Goal: Task Accomplishment & Management: Manage account settings

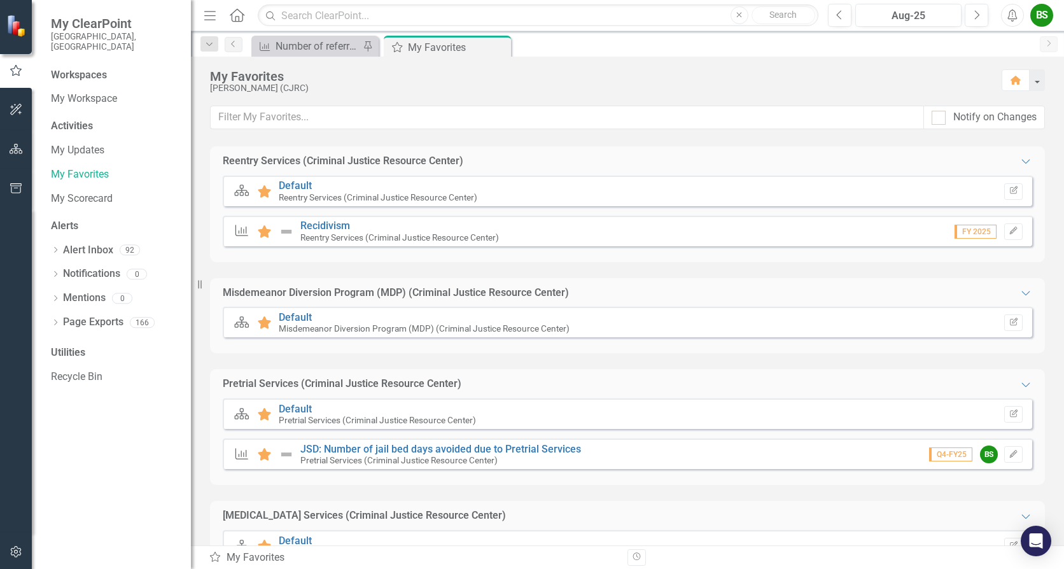
scroll to position [445, 0]
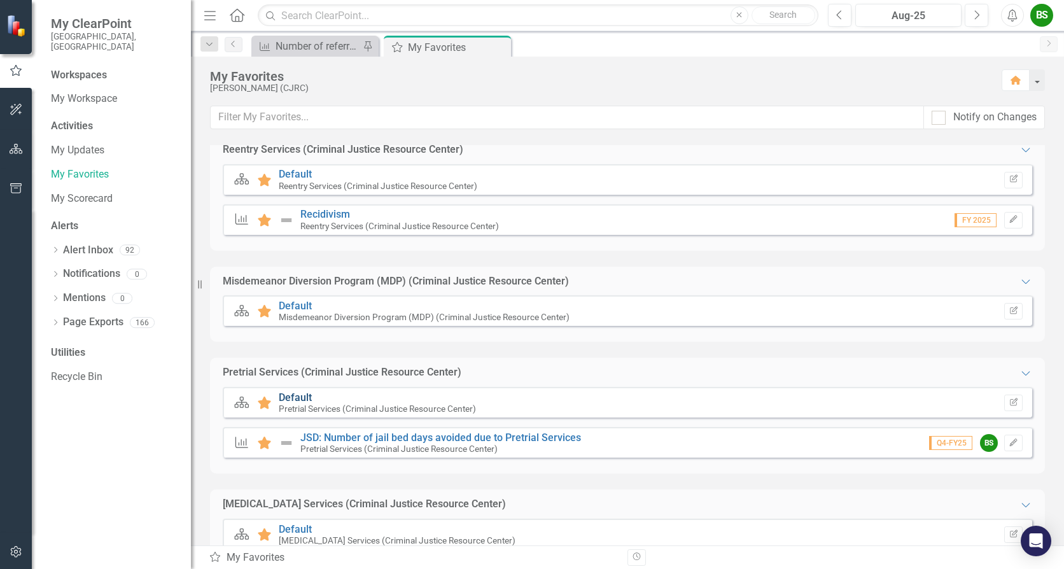
click at [294, 399] on link "Default" at bounding box center [295, 397] width 33 height 12
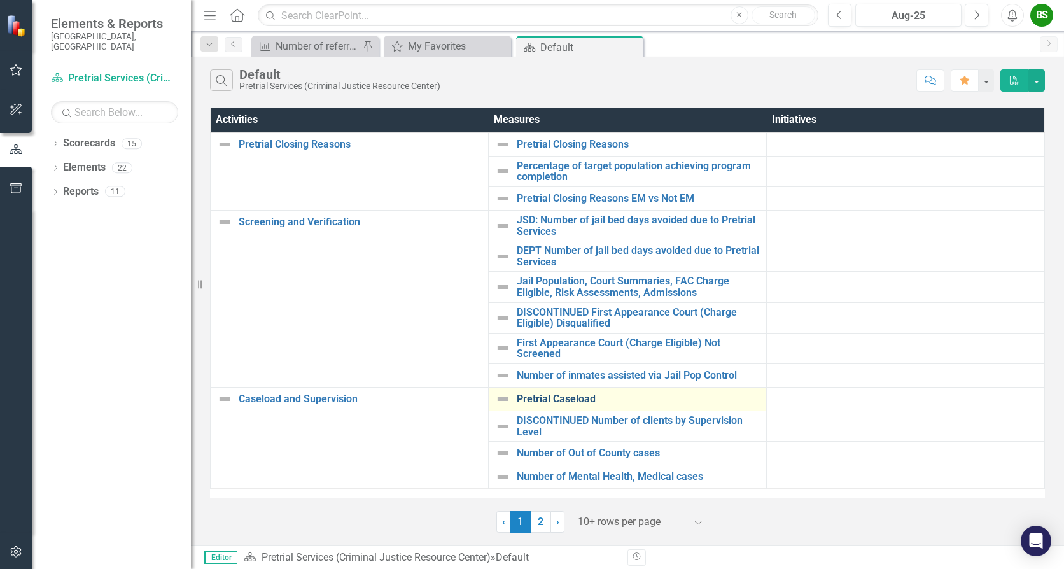
click at [575, 403] on link "Pretrial Caseload" at bounding box center [638, 398] width 243 height 11
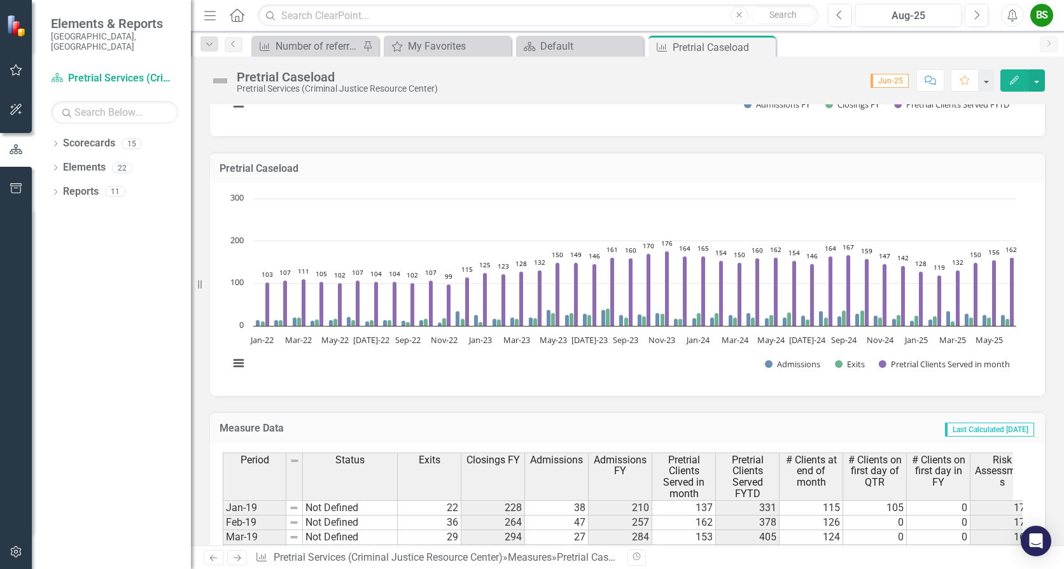
scroll to position [254, 0]
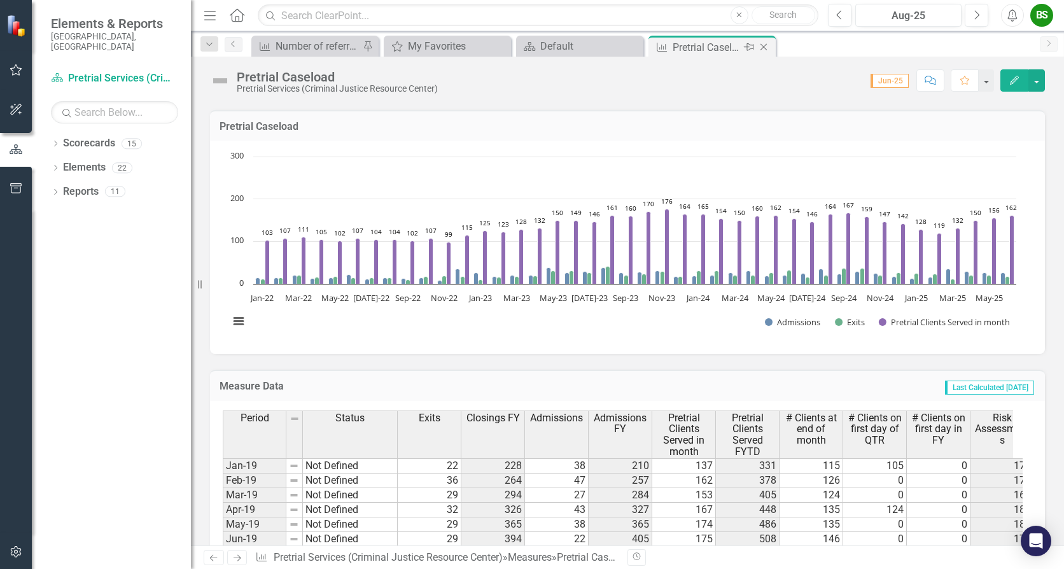
click at [758, 49] on icon "Close" at bounding box center [763, 47] width 13 height 10
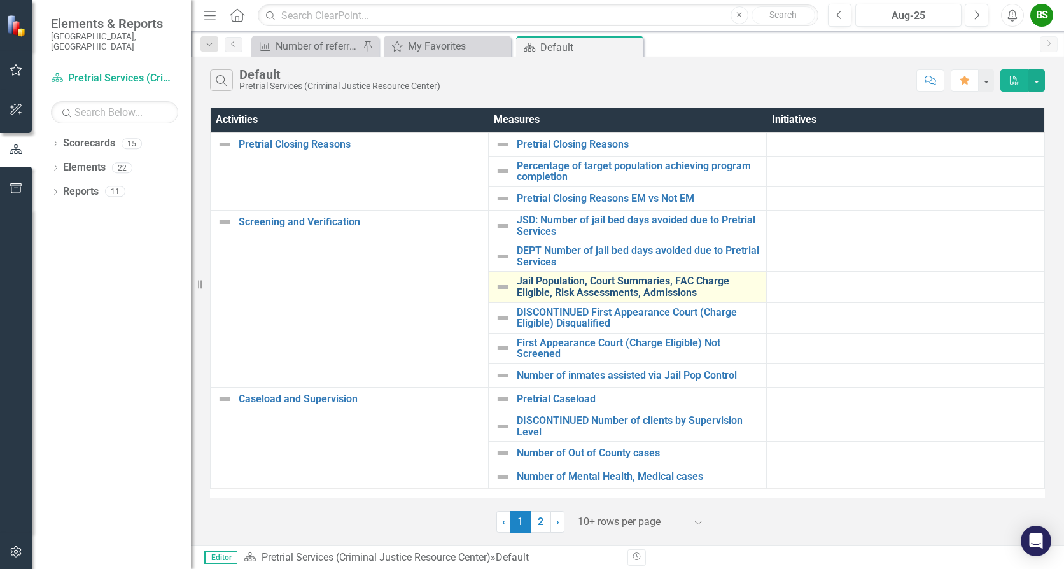
click at [609, 284] on link "Jail Population, Court Summaries, FAC Charge Eligible, Risk Assessments, Admiss…" at bounding box center [638, 286] width 243 height 22
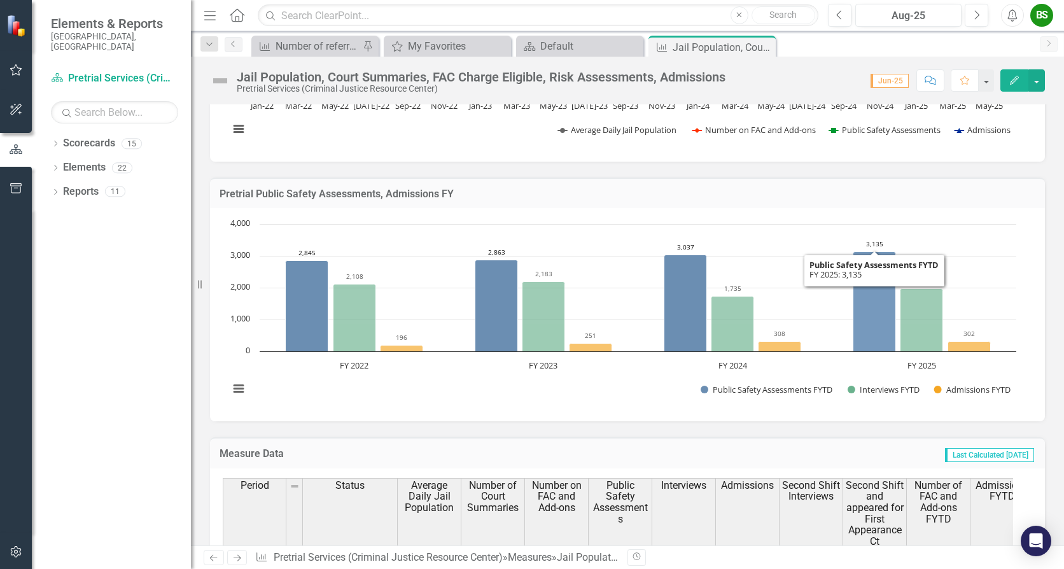
scroll to position [64, 0]
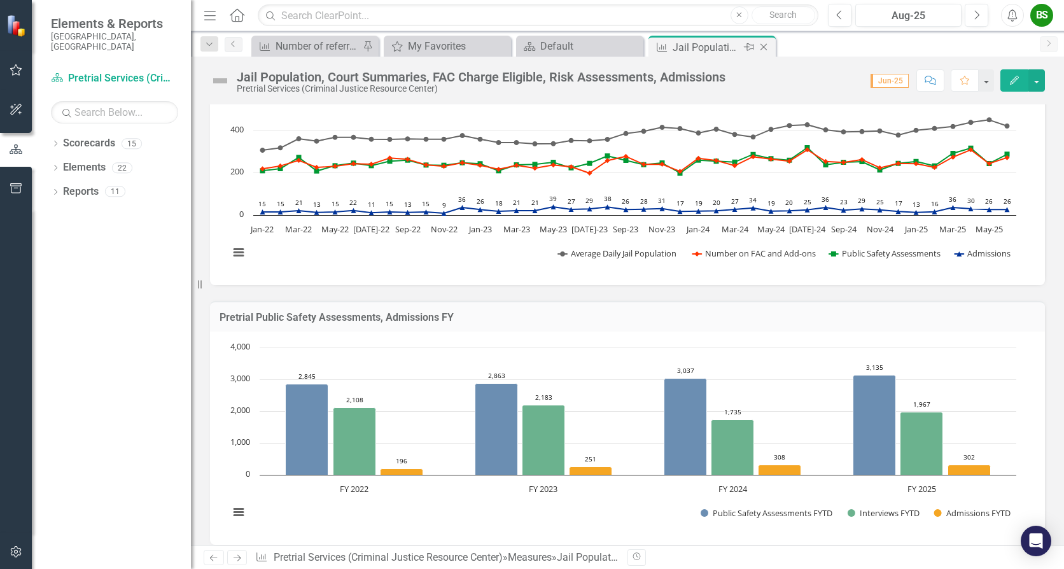
click at [765, 52] on div "Close" at bounding box center [764, 47] width 16 height 16
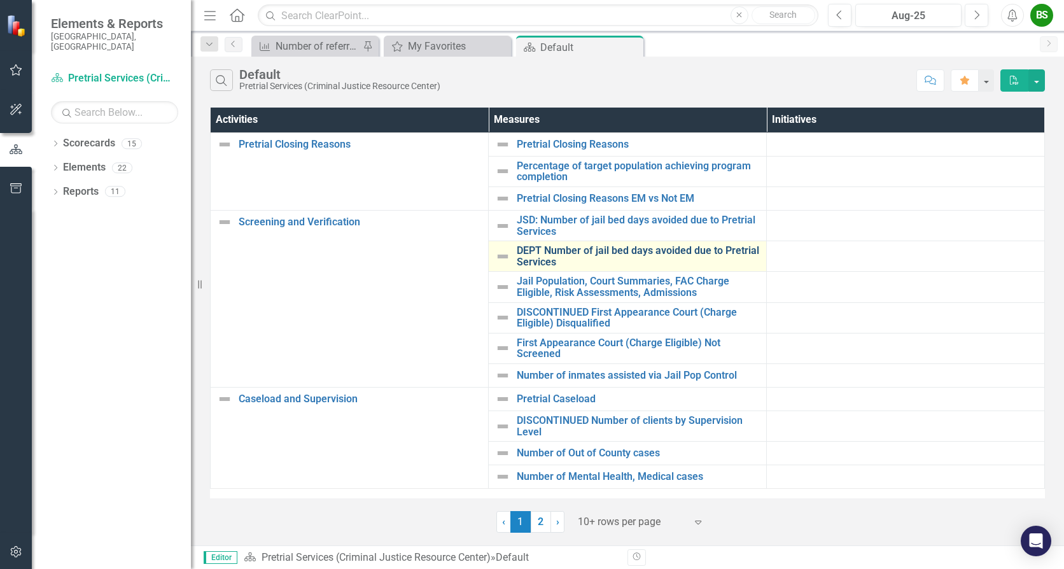
click at [581, 246] on link "DEPT Number of jail bed days avoided due to Pretrial Services" at bounding box center [638, 256] width 243 height 22
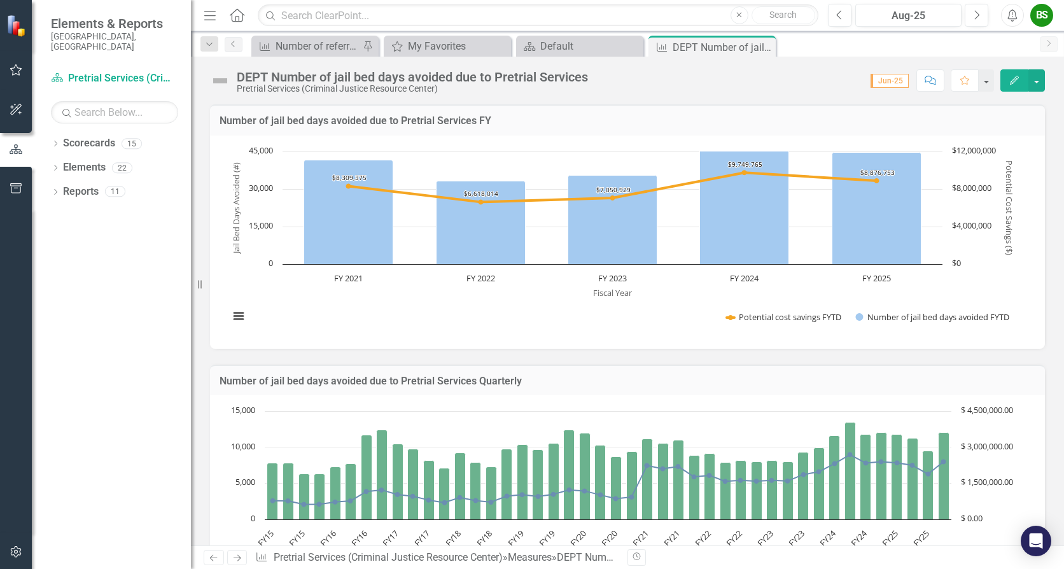
drag, startPoint x: 858, startPoint y: 303, endPoint x: 858, endPoint y: 267, distance: 36.3
click at [858, 303] on rect "Interactive chart" at bounding box center [623, 240] width 800 height 191
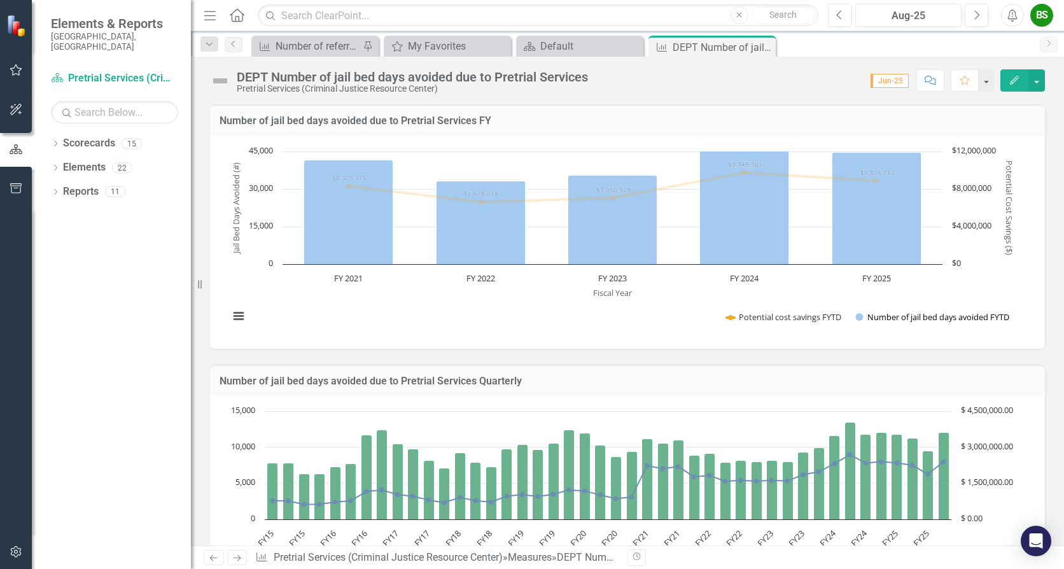
click at [858, 318] on button "Show Number of jail bed days avoided FYTD" at bounding box center [933, 316] width 156 height 11
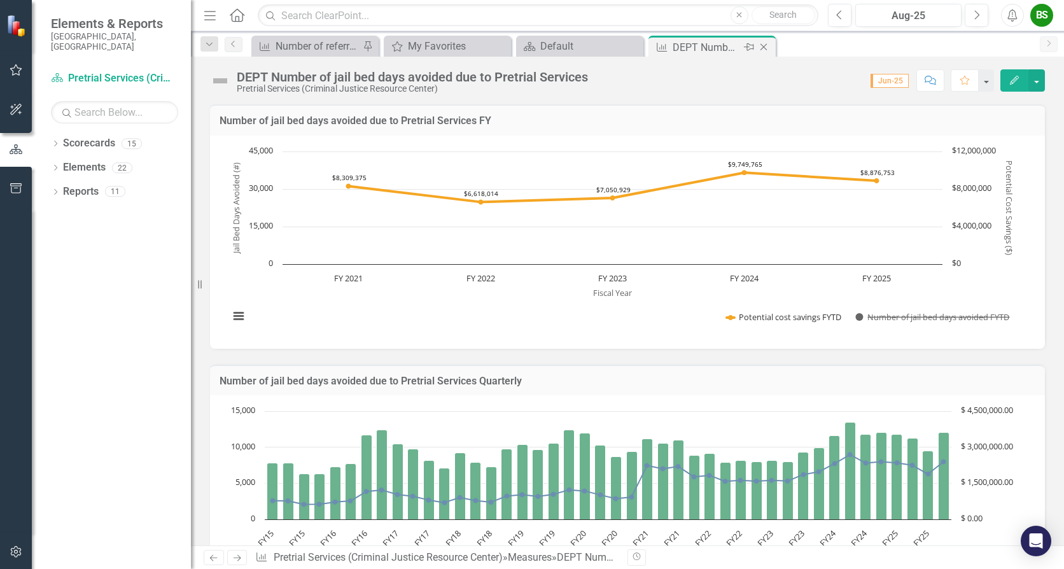
click at [766, 48] on icon "Close" at bounding box center [763, 47] width 13 height 10
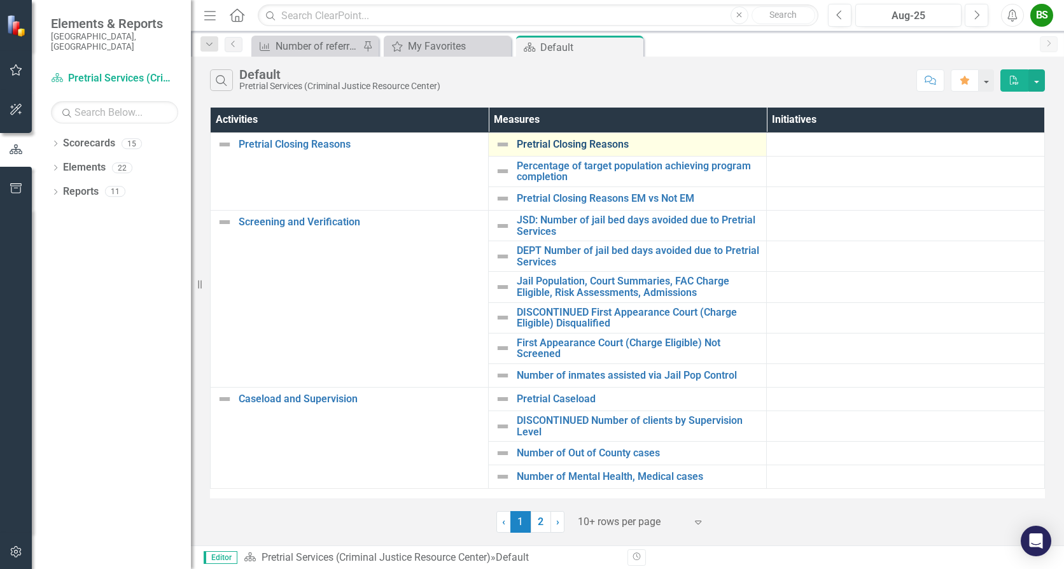
click at [564, 139] on link "Pretrial Closing Reasons" at bounding box center [638, 144] width 243 height 11
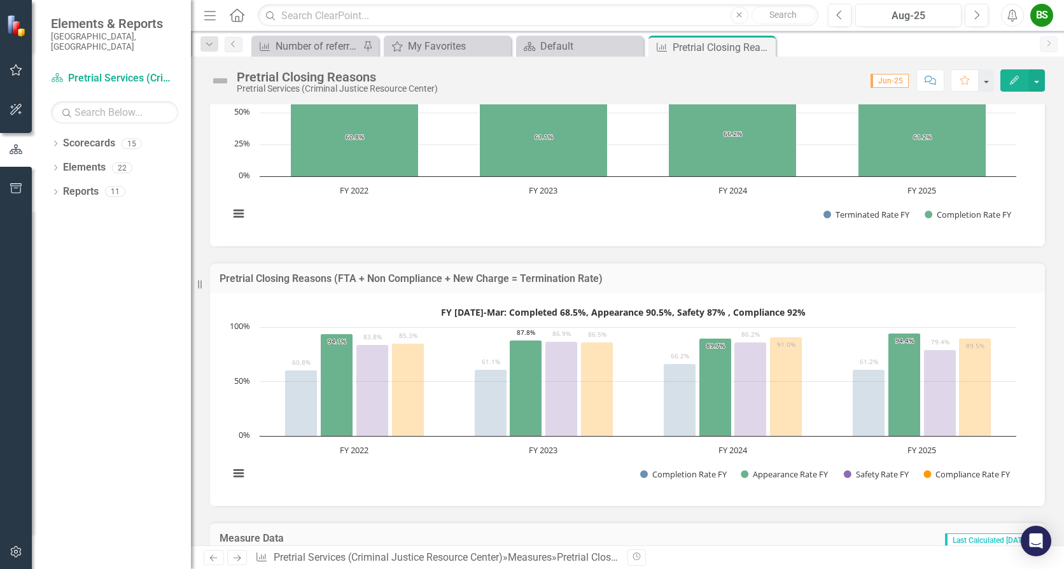
scroll to position [1145, 0]
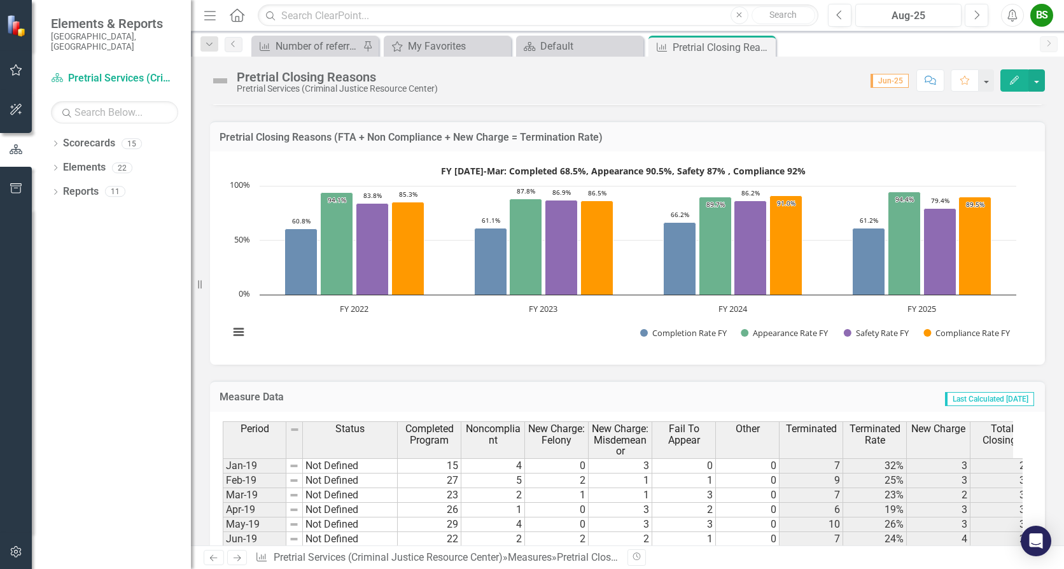
click at [643, 253] on rect "Interactive chart" at bounding box center [623, 256] width 800 height 191
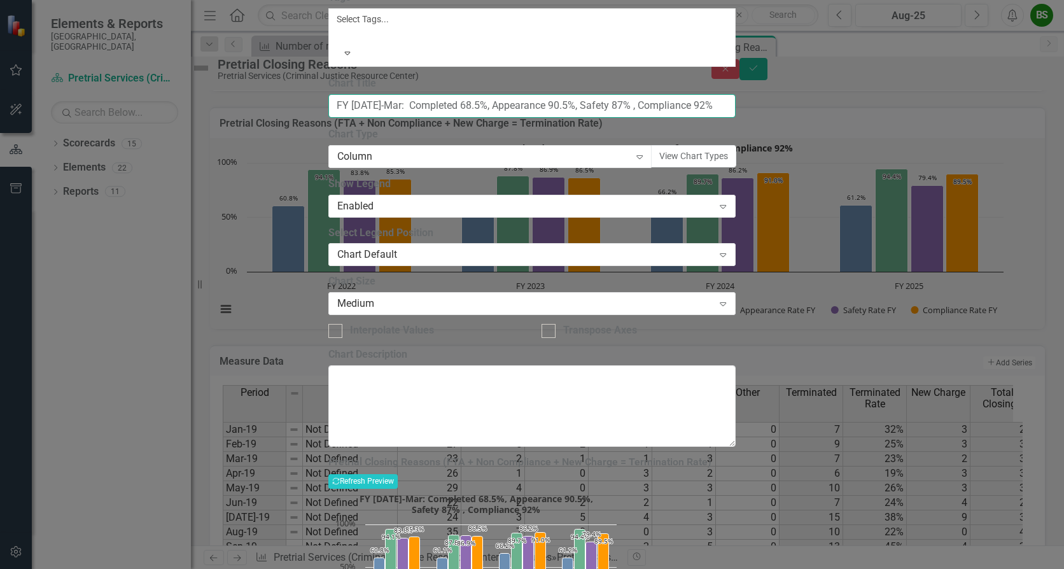
scroll to position [0, 76]
drag, startPoint x: 403, startPoint y: 172, endPoint x: 705, endPoint y: 129, distance: 305.4
click at [705, 129] on div "From this page, you can define the name, type, and size of the chart. You can a…" at bounding box center [531, 193] width 407 height 507
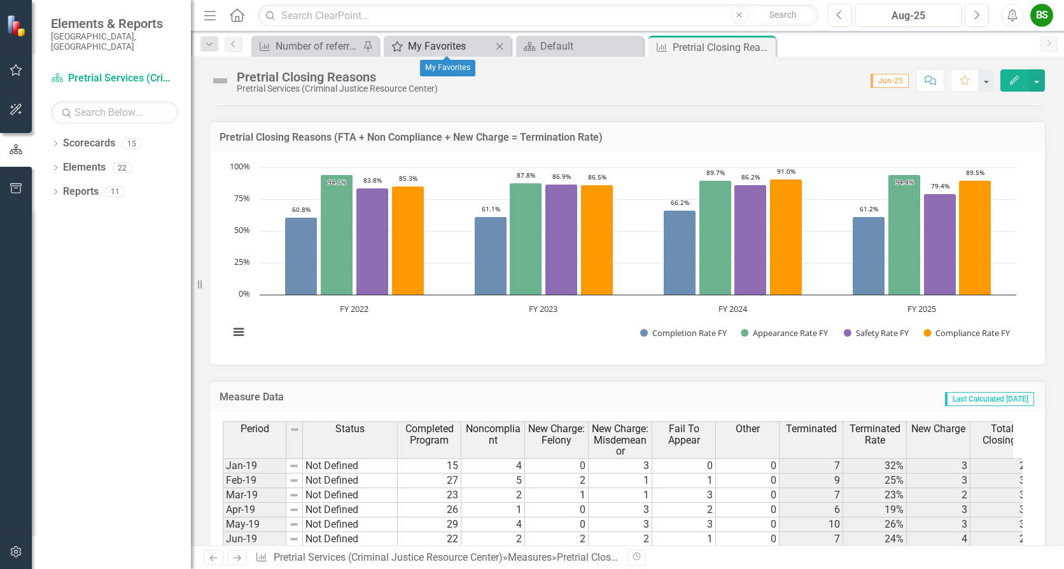
click at [468, 46] on div "My Favorites" at bounding box center [450, 46] width 84 height 16
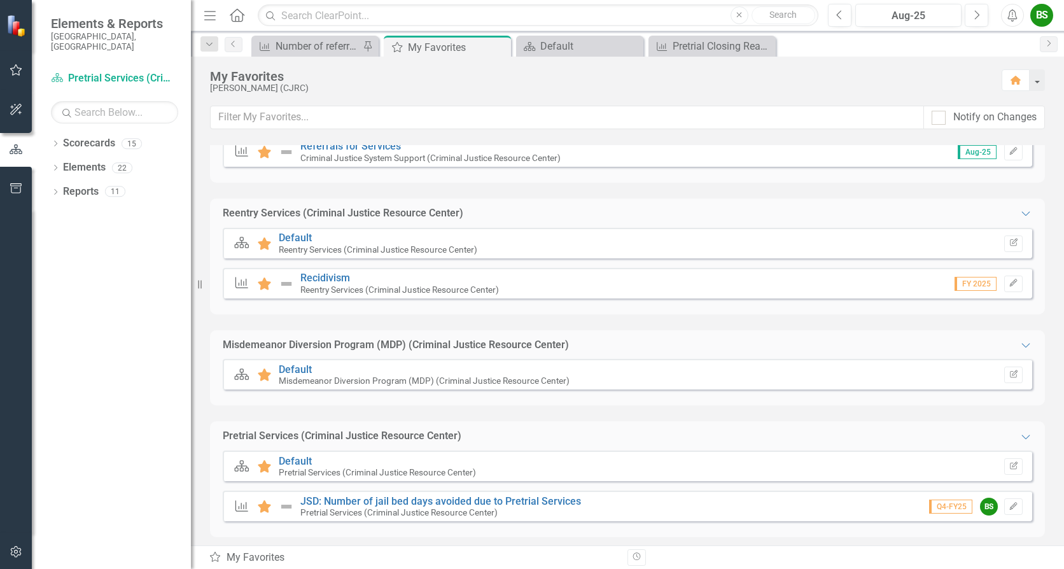
scroll to position [509, 0]
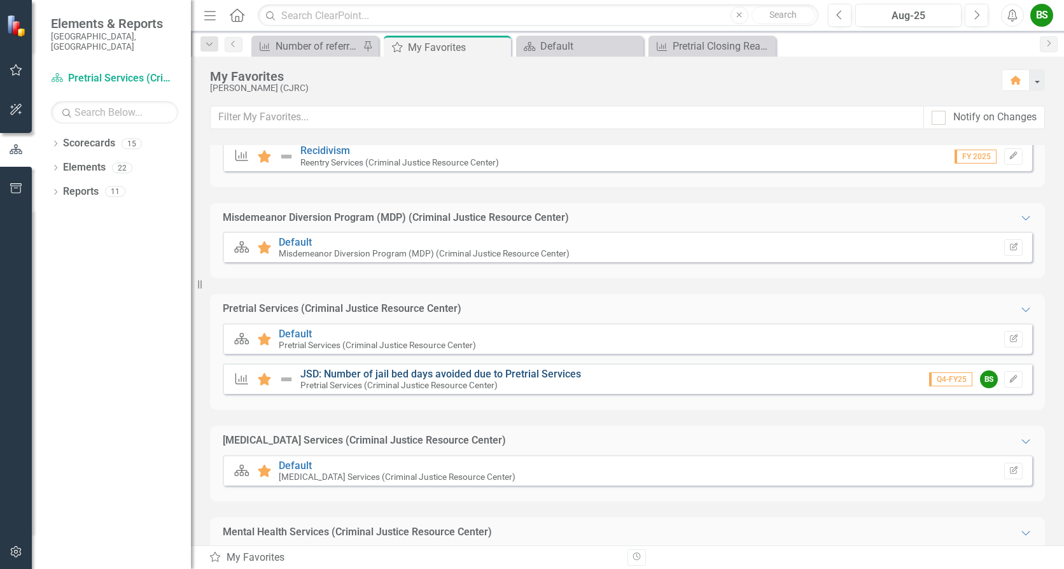
click at [388, 372] on link "JSD: Number of jail bed days avoided due to Pretrial Services" at bounding box center [440, 374] width 281 height 12
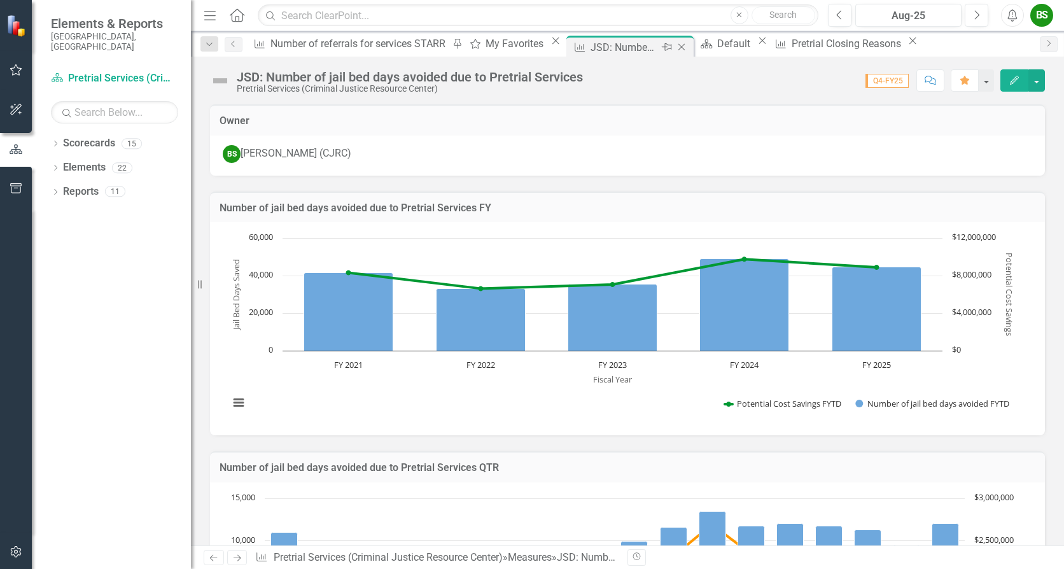
click at [678, 49] on icon at bounding box center [681, 47] width 7 height 7
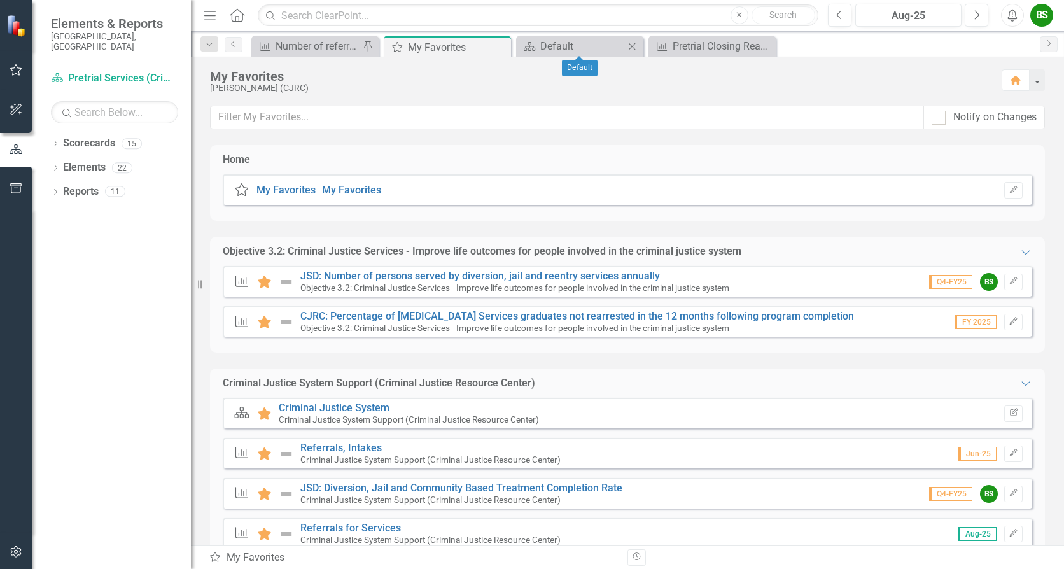
click at [636, 48] on icon "Close" at bounding box center [631, 46] width 13 height 10
click at [632, 50] on icon "Close" at bounding box center [631, 46] width 13 height 10
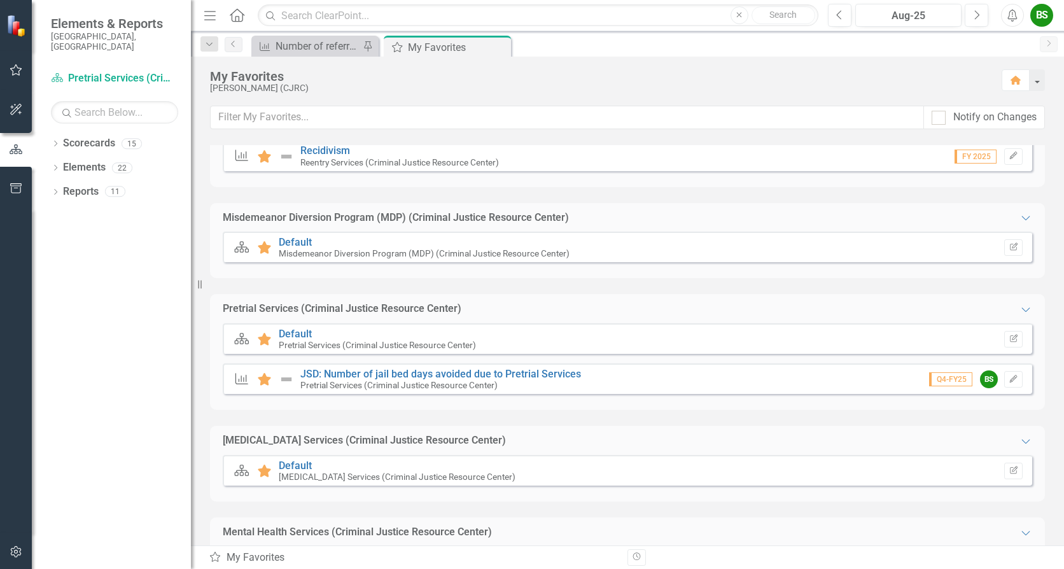
scroll to position [636, 0]
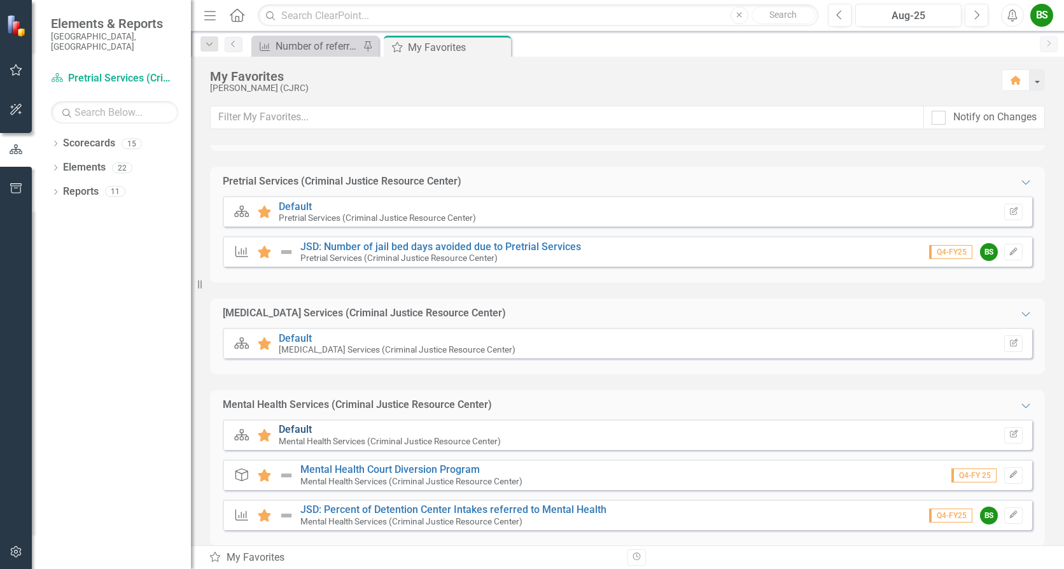
click at [298, 426] on link "Default" at bounding box center [295, 429] width 33 height 12
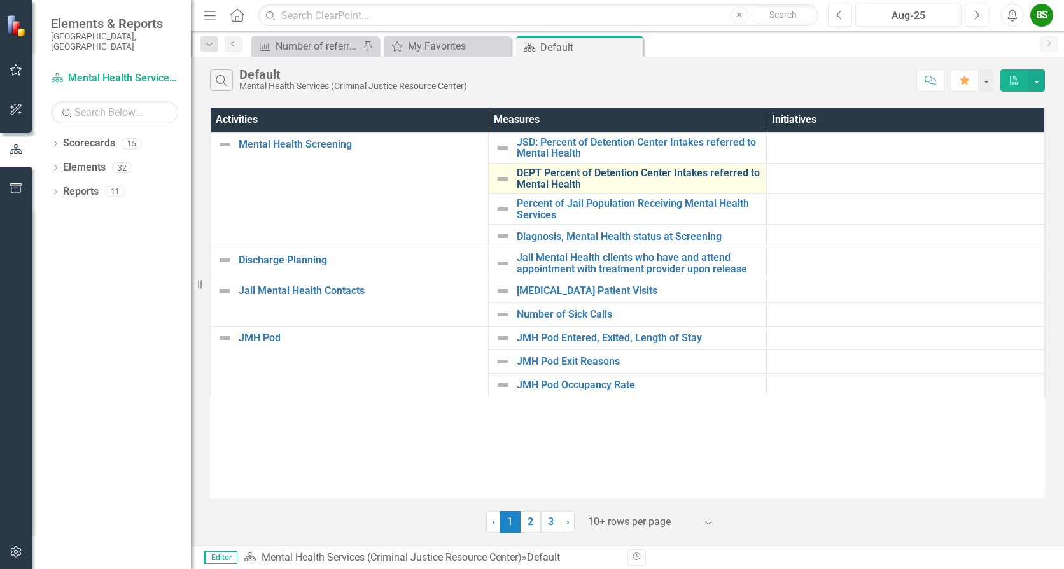
click at [613, 173] on link "DEPT Percent of Detention Center Intakes referred to Mental Health" at bounding box center [638, 178] width 243 height 22
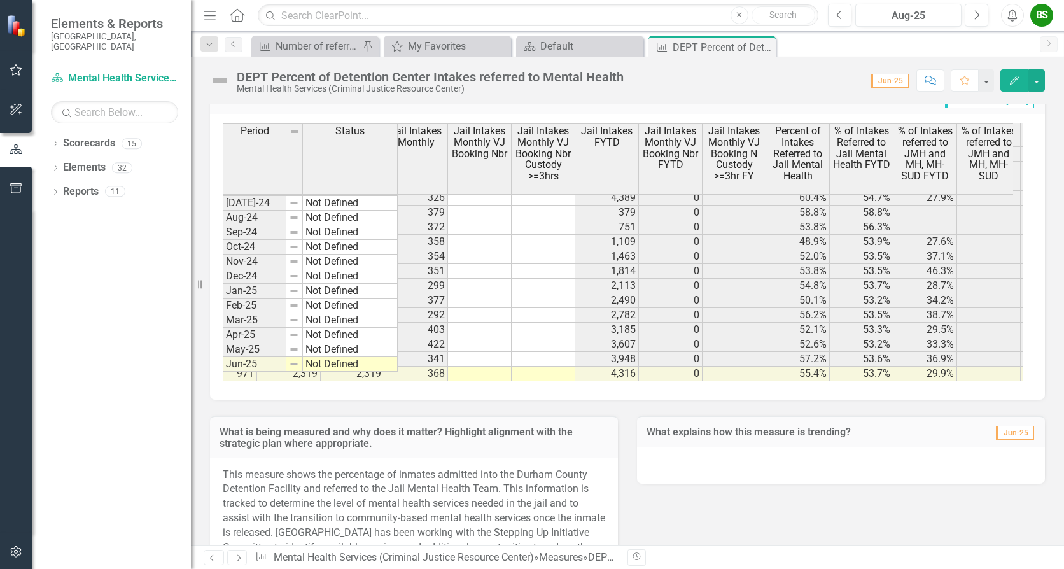
scroll to position [965, 475]
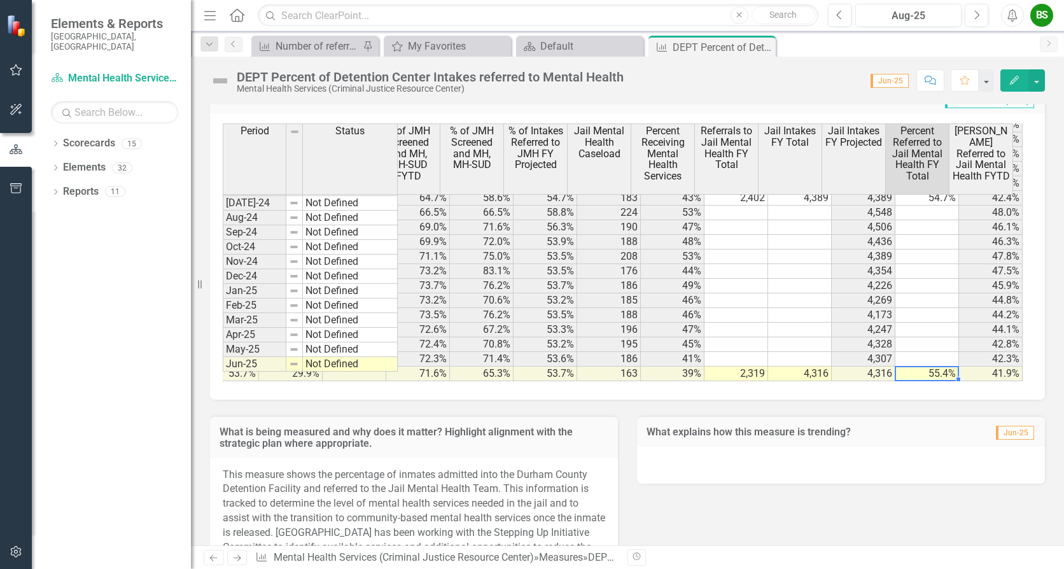
click at [926, 366] on td "55.4%" at bounding box center [927, 373] width 64 height 15
click at [918, 366] on td "55.4%" at bounding box center [927, 373] width 64 height 15
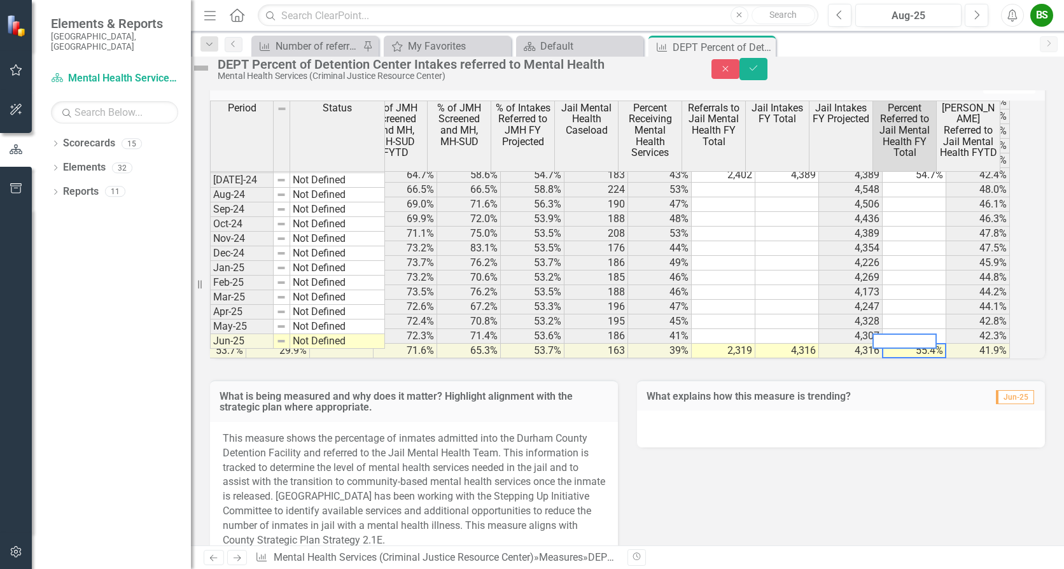
drag, startPoint x: 912, startPoint y: 365, endPoint x: 870, endPoint y: 365, distance: 42.6
click at [870, 358] on div "Jail Intakes Monthly Jail Intakes Monthly VJ Booking Nbr Jail Intakes Monthly V…" at bounding box center [610, 230] width 800 height 258
click at [908, 344] on td at bounding box center [914, 336] width 64 height 15
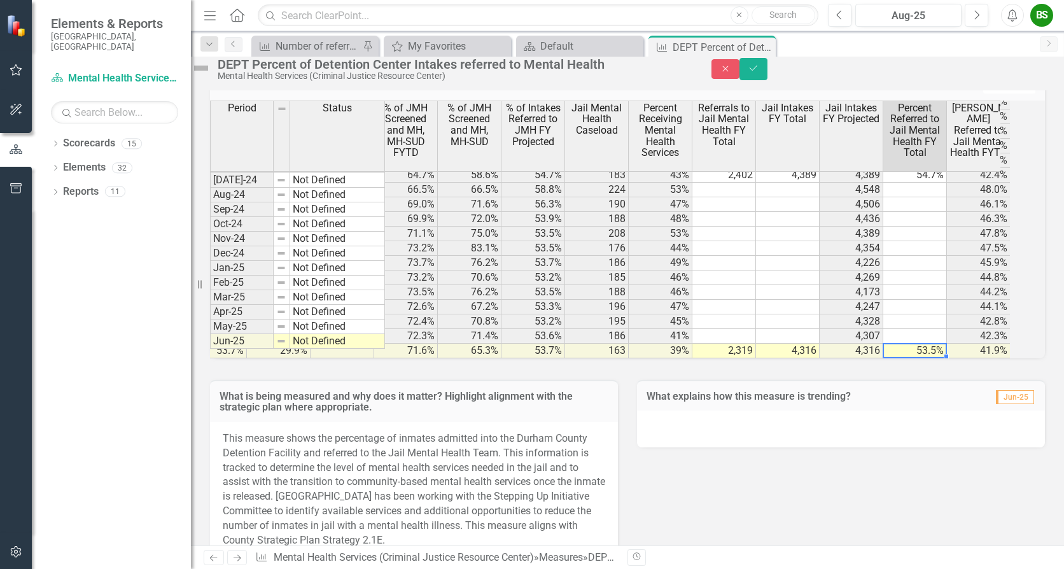
click at [944, 358] on td "53.5%" at bounding box center [915, 351] width 64 height 15
click at [946, 358] on td "53.5%" at bounding box center [915, 351] width 64 height 15
click at [915, 349] on textarea "53.5" at bounding box center [914, 340] width 64 height 15
type textarea "53.7"
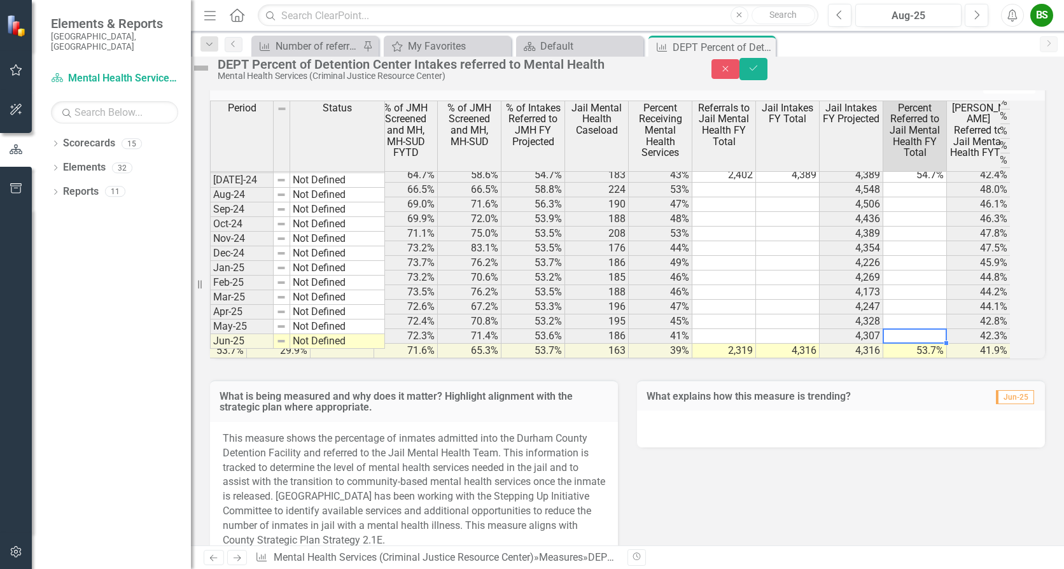
click at [945, 344] on td at bounding box center [915, 336] width 64 height 15
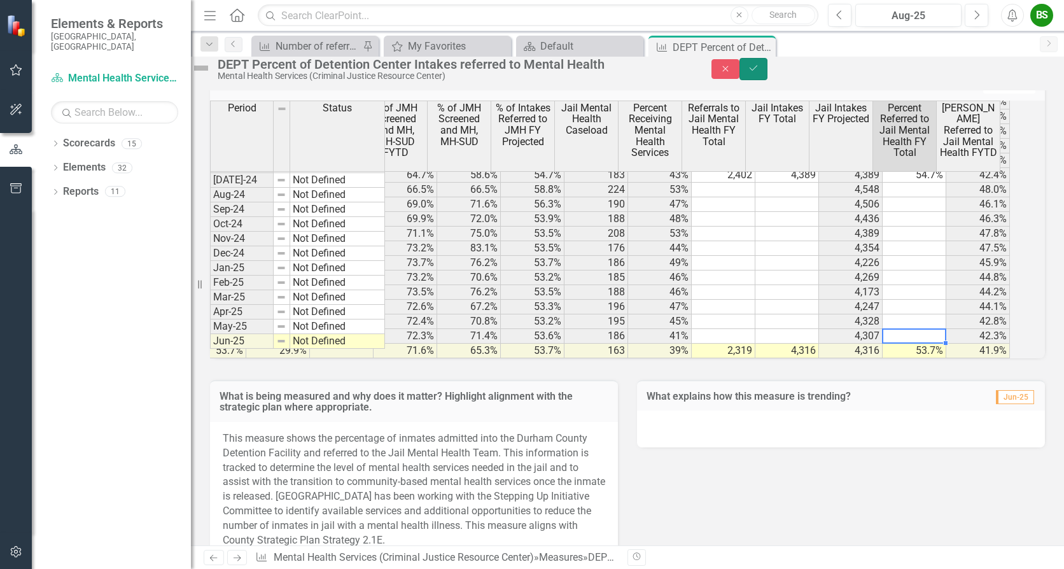
click at [759, 73] on icon "Save" at bounding box center [753, 68] width 11 height 9
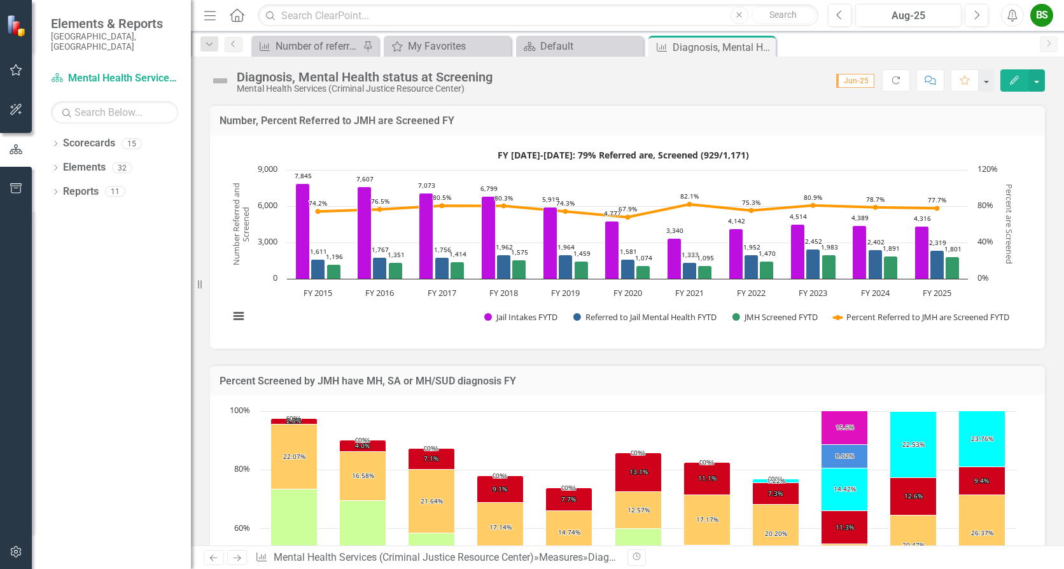
scroll to position [80, 0]
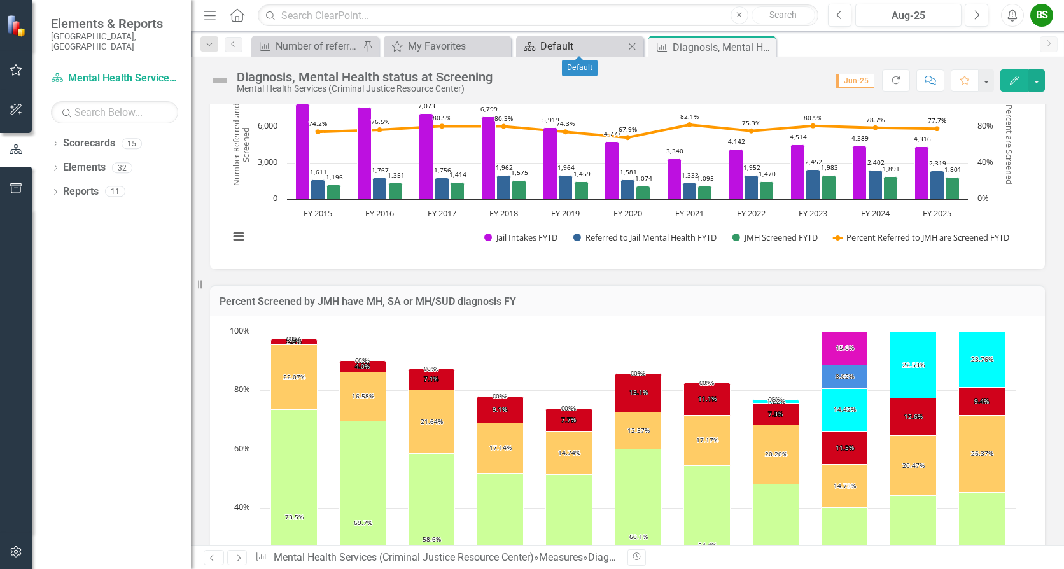
click at [576, 49] on div "Default" at bounding box center [582, 46] width 84 height 16
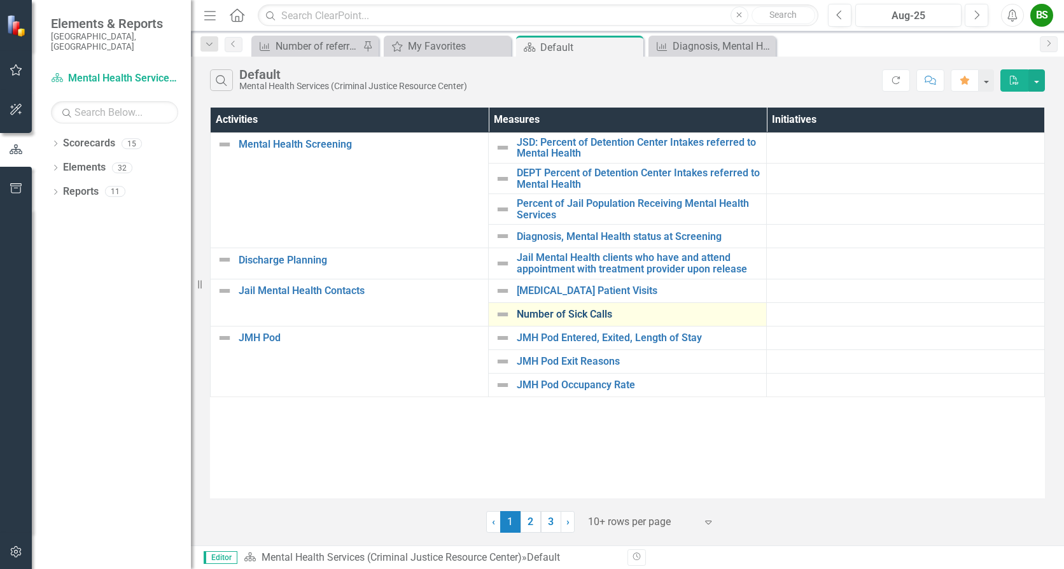
click at [601, 316] on link "Number of Sick Calls" at bounding box center [638, 314] width 243 height 11
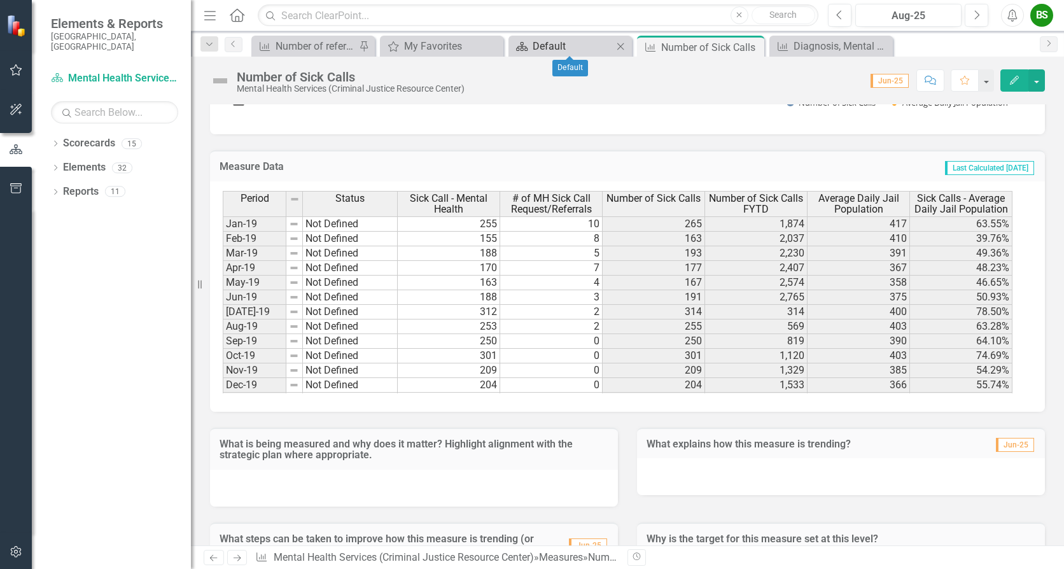
click at [553, 53] on div "Default" at bounding box center [572, 46] width 80 height 16
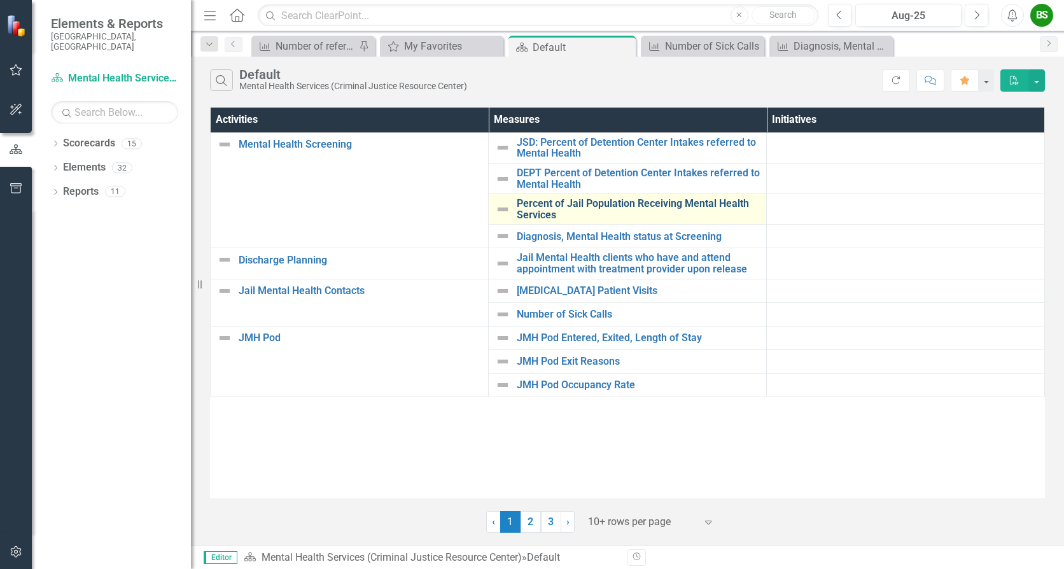
click at [663, 204] on link "Percent of Jail Population Receiving Mental Health Services" at bounding box center [638, 209] width 243 height 22
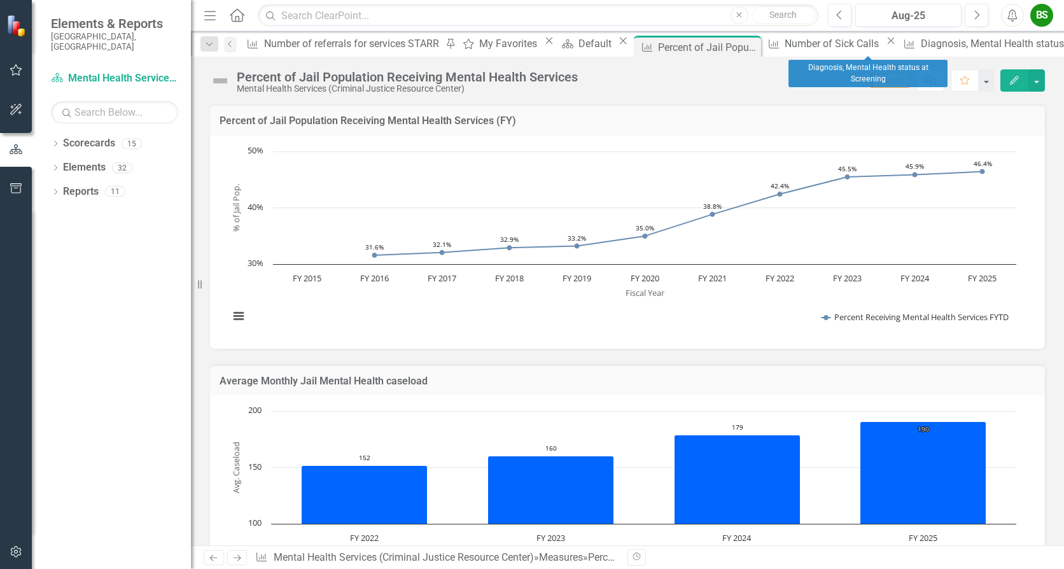
drag, startPoint x: 910, startPoint y: 45, endPoint x: 904, endPoint y: 47, distance: 6.9
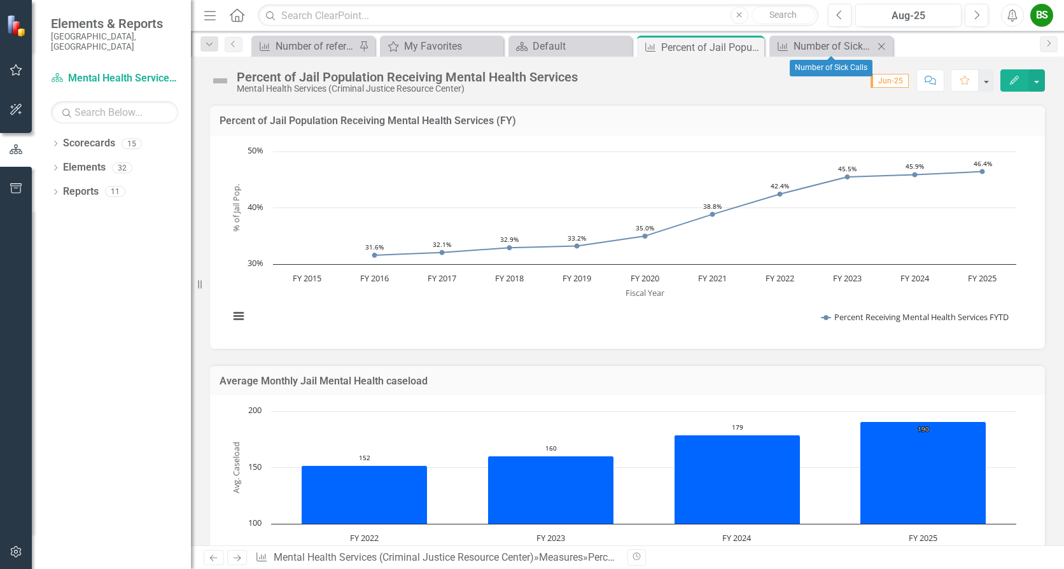
click at [882, 41] on icon "Close" at bounding box center [881, 46] width 13 height 10
click at [765, 50] on icon "Close" at bounding box center [763, 47] width 13 height 10
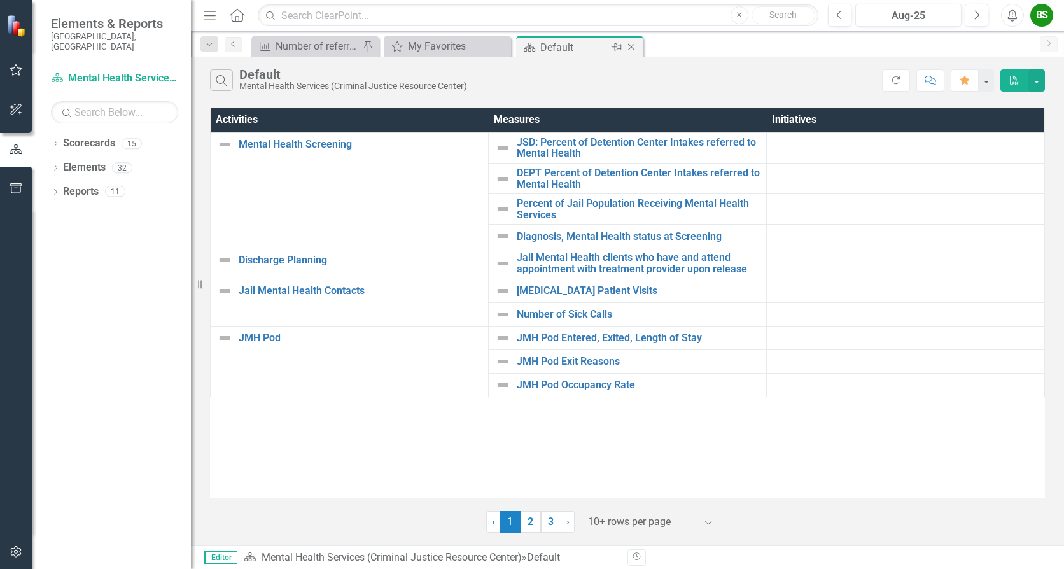
click at [584, 45] on div "Default" at bounding box center [574, 47] width 68 height 16
click at [636, 47] on icon "Close" at bounding box center [631, 47] width 13 height 10
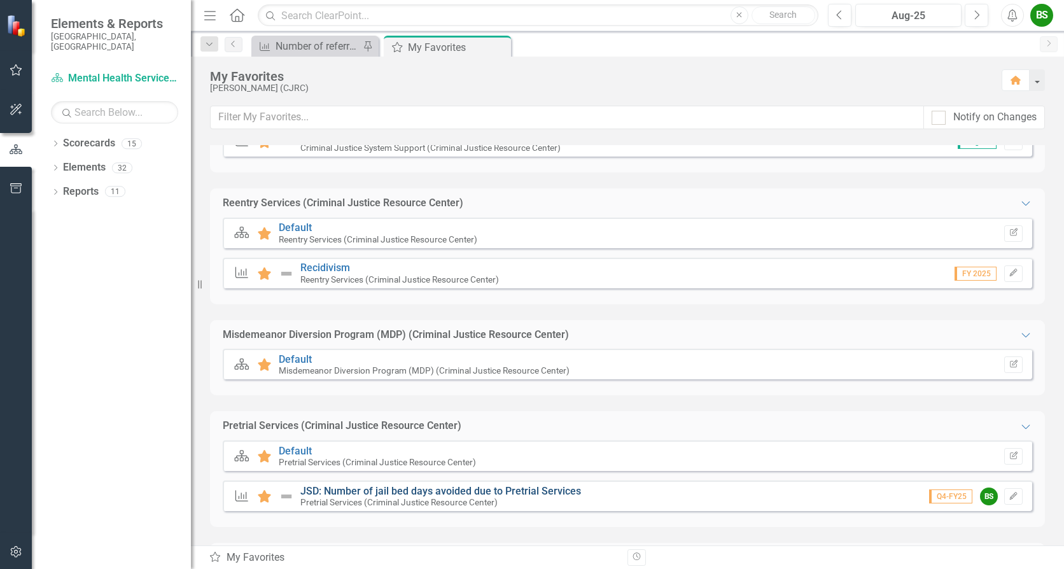
scroll to position [573, 0]
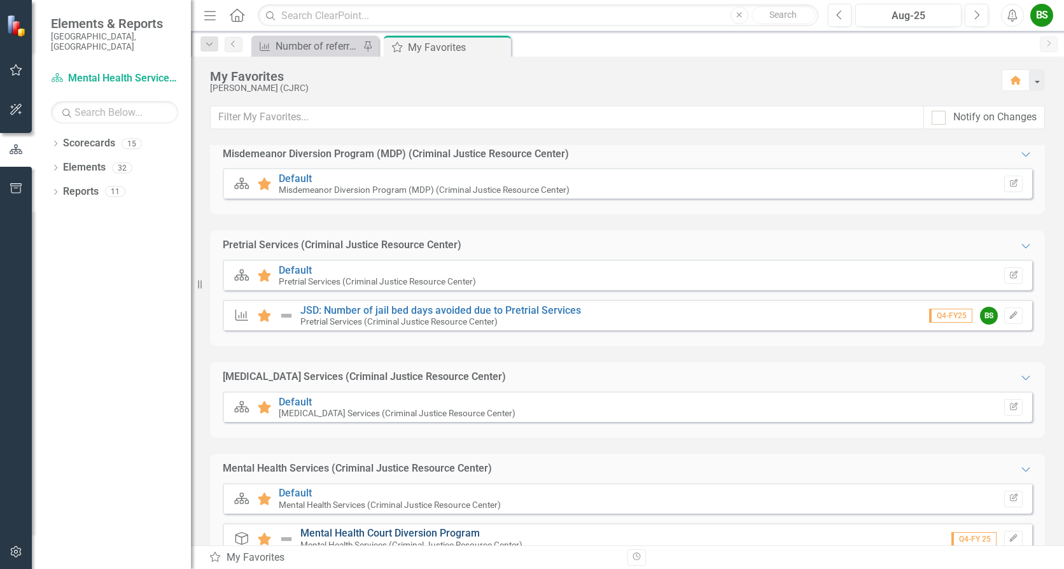
click at [401, 527] on link "Mental Health Court Diversion Program" at bounding box center [389, 533] width 179 height 12
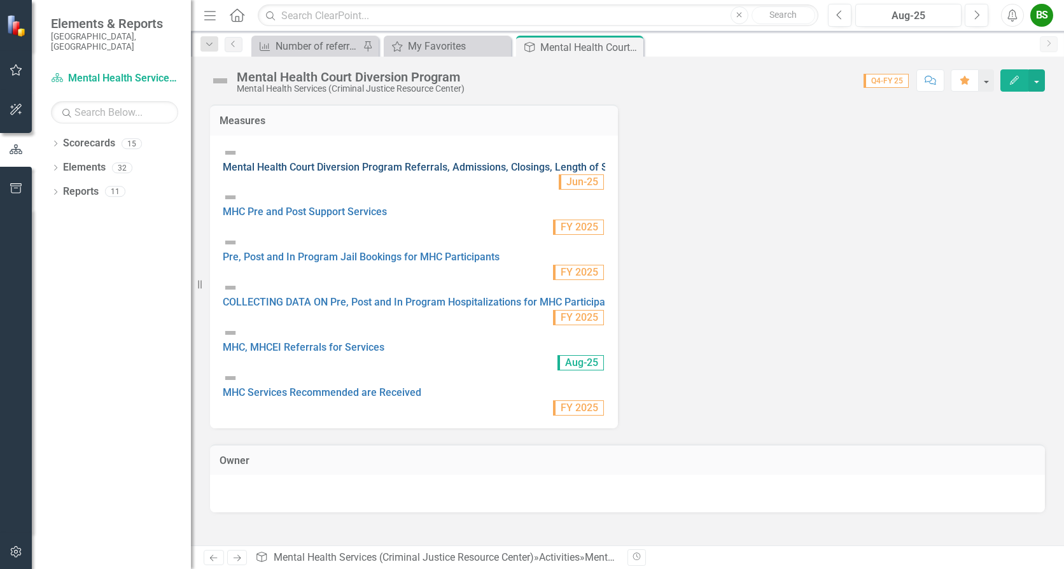
click at [413, 162] on link "Mental Health Court Diversion Program Referrals, Admissions, Closings, Length o…" at bounding box center [422, 167] width 399 height 12
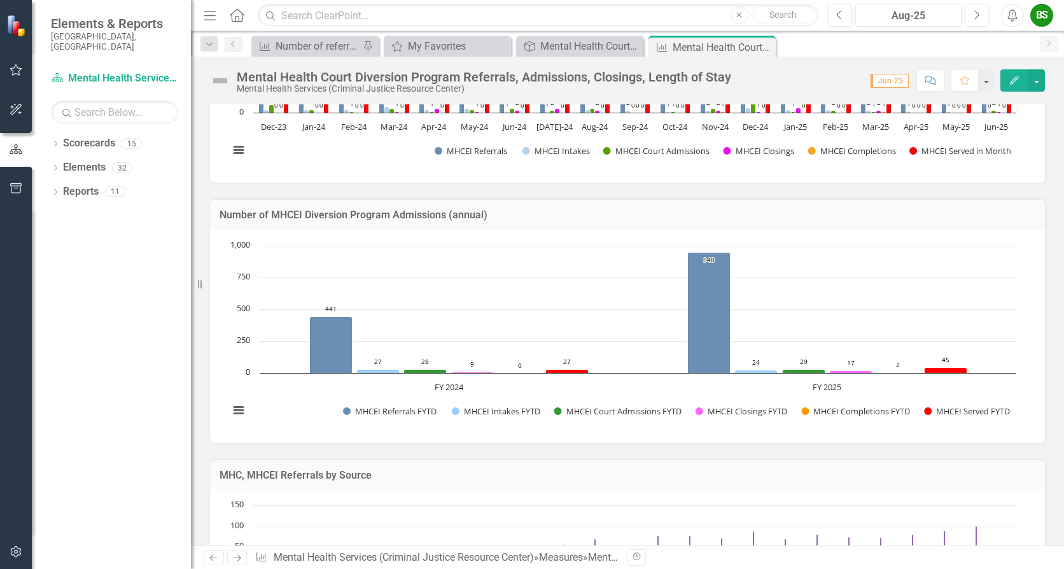
scroll to position [573, 0]
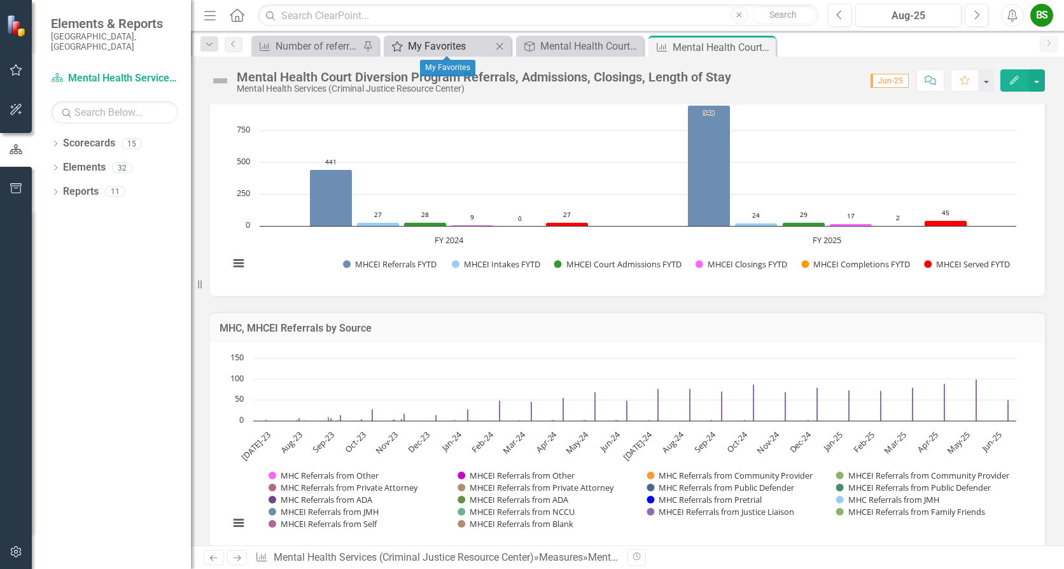
click at [441, 47] on div "My Favorites" at bounding box center [450, 46] width 84 height 16
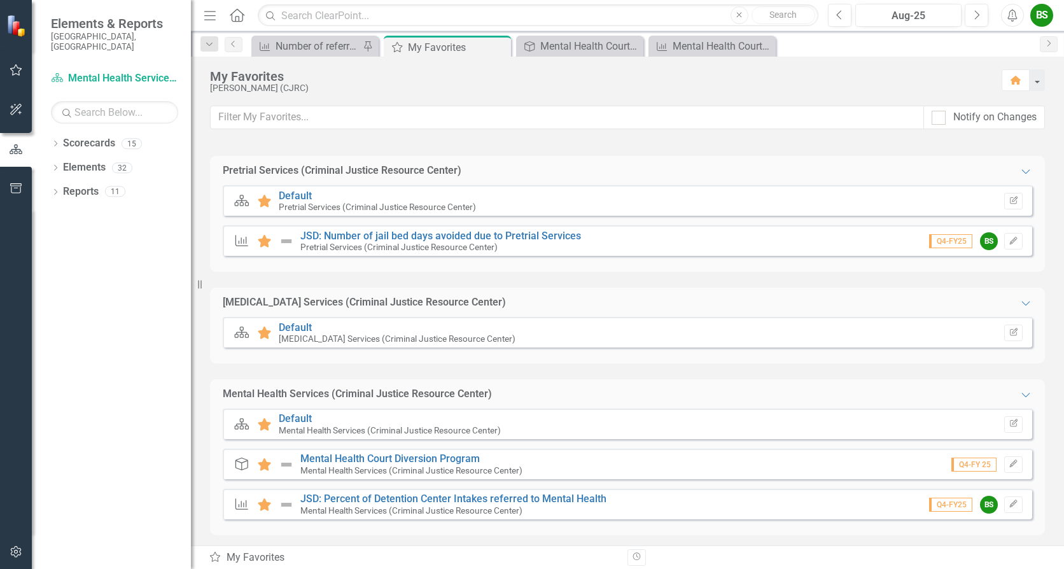
scroll to position [653, 0]
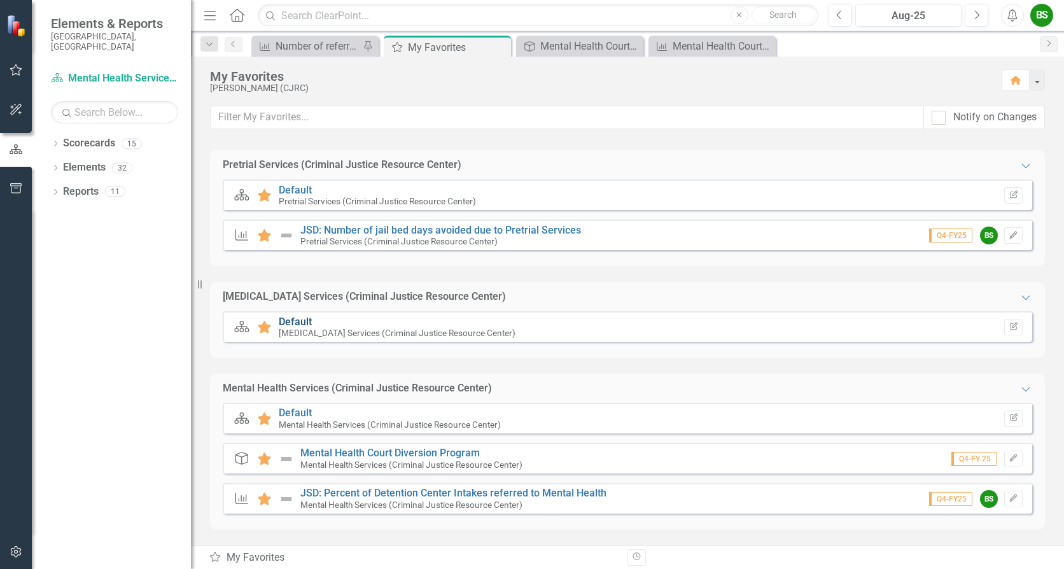
click at [302, 319] on link "Default" at bounding box center [295, 322] width 33 height 12
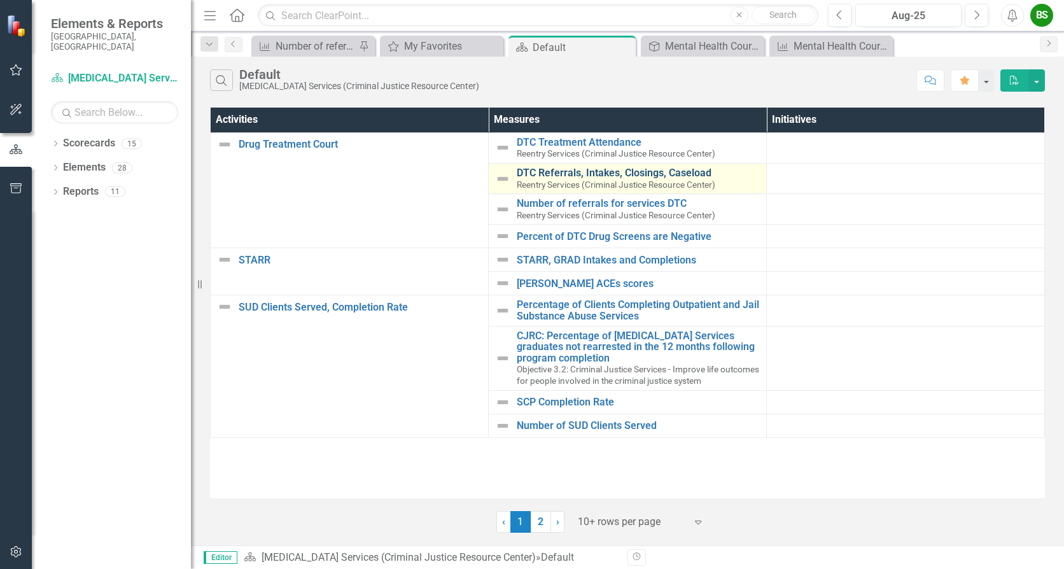
click at [620, 172] on link "DTC Referrals, Intakes, Closings, Caseload" at bounding box center [638, 172] width 243 height 11
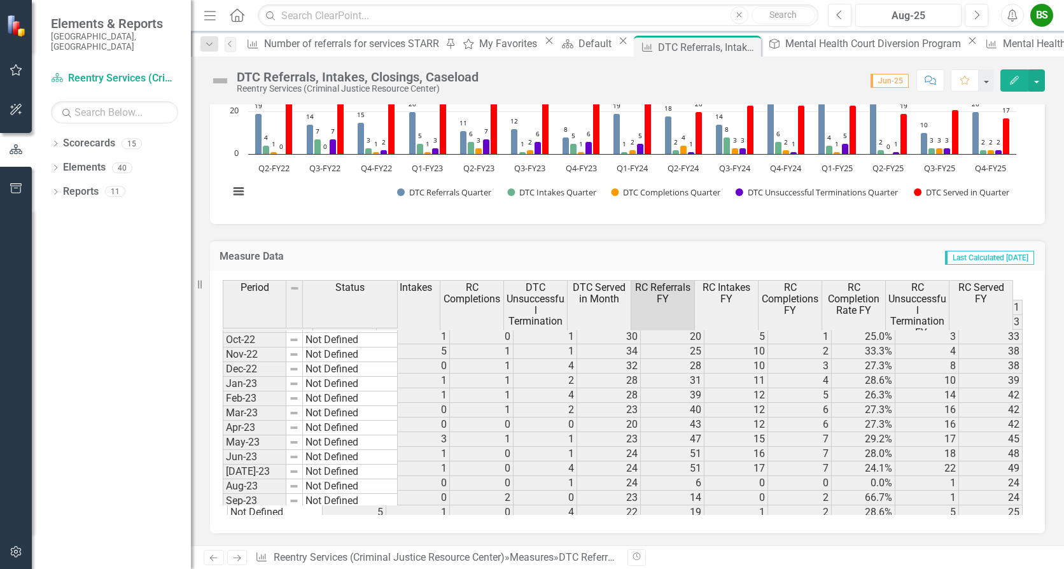
scroll to position [648, 85]
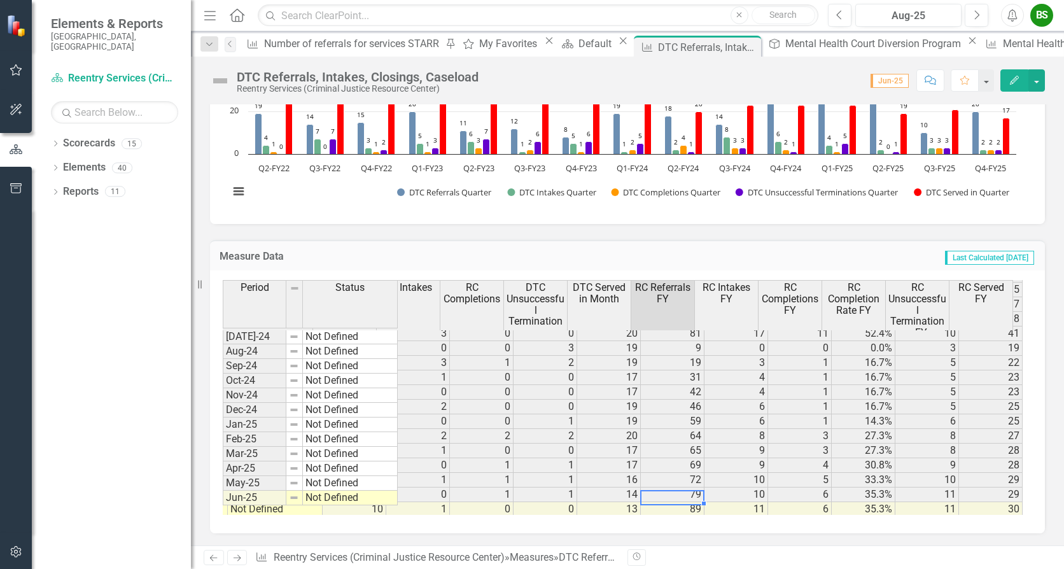
click at [701, 501] on div at bounding box center [703, 503] width 5 height 4
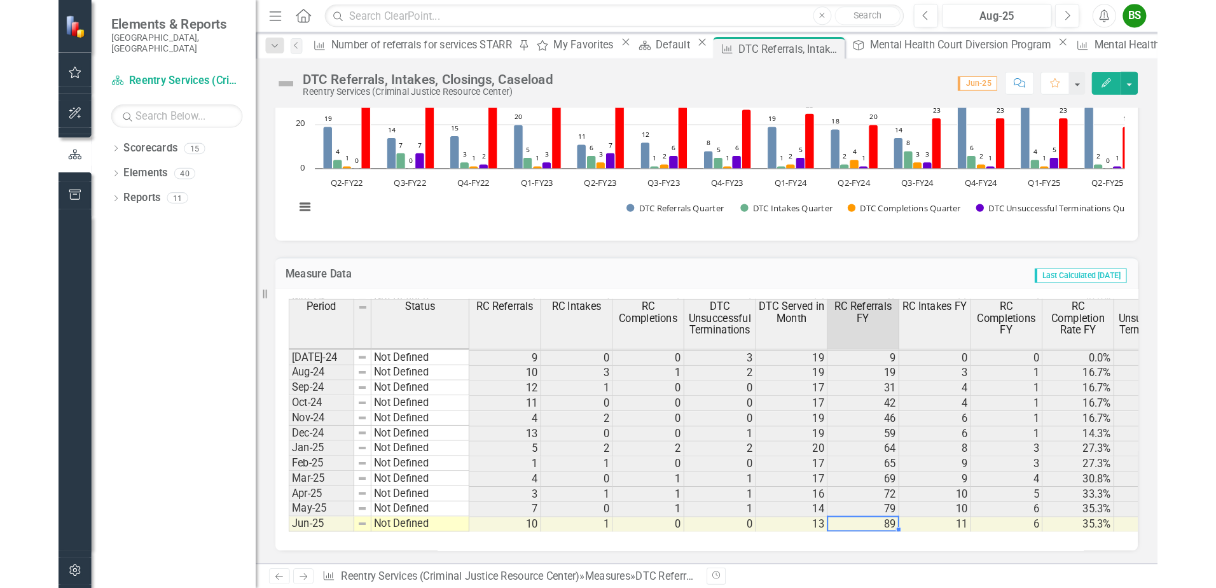
scroll to position [965, 0]
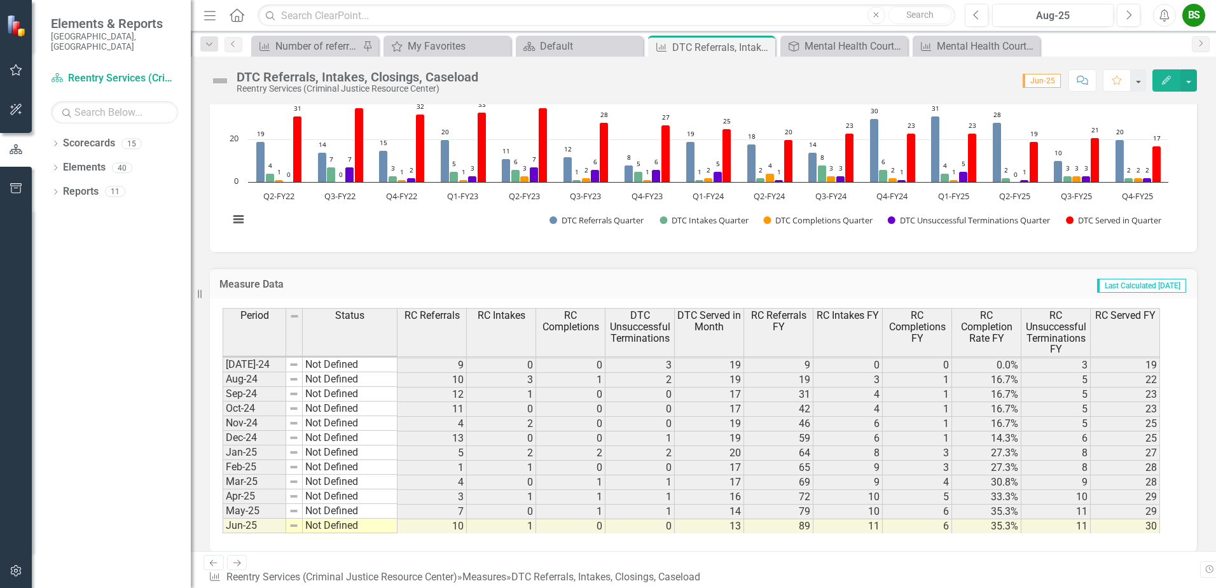
click at [768, 540] on div "Period Status RC Referrals RC Intakes RC Completions DTC Unsuccessful Terminati…" at bounding box center [703, 424] width 987 height 253
click at [766, 527] on td "89" at bounding box center [778, 526] width 69 height 15
click at [560, 46] on div "Default" at bounding box center [582, 46] width 84 height 16
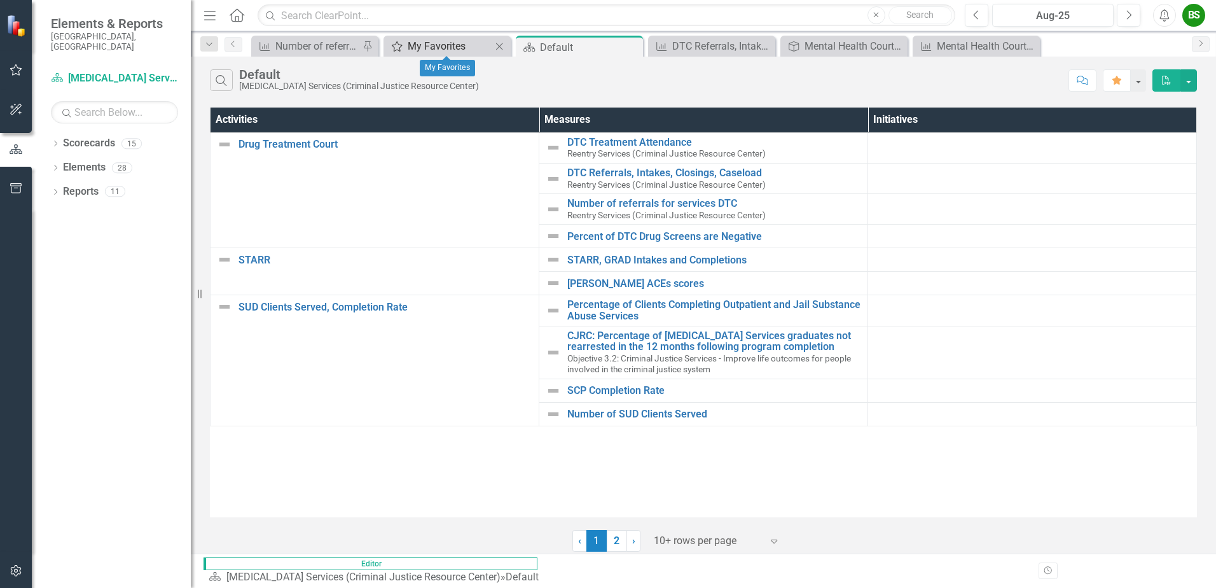
click at [445, 44] on div "My Favorites" at bounding box center [450, 46] width 84 height 16
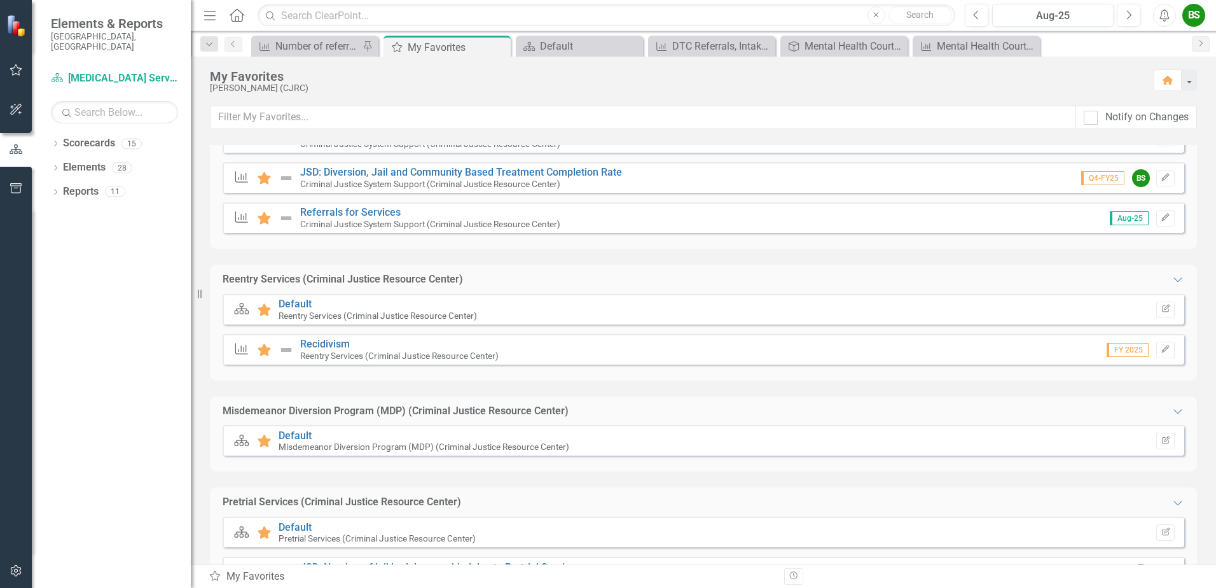
scroll to position [382, 0]
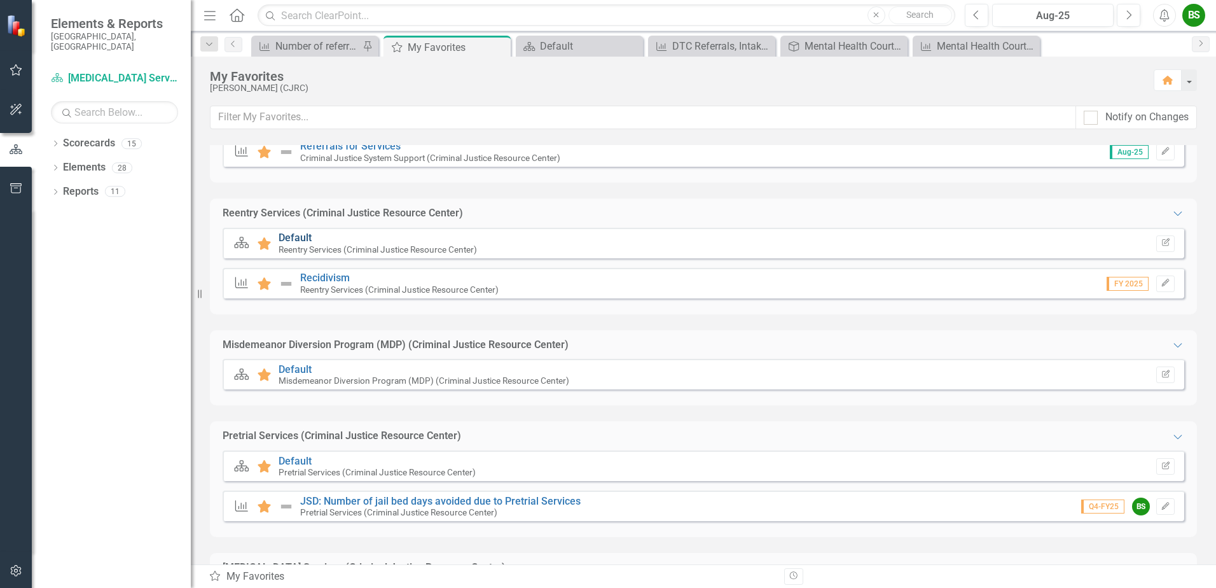
click at [306, 242] on link "Default" at bounding box center [295, 238] width 33 height 12
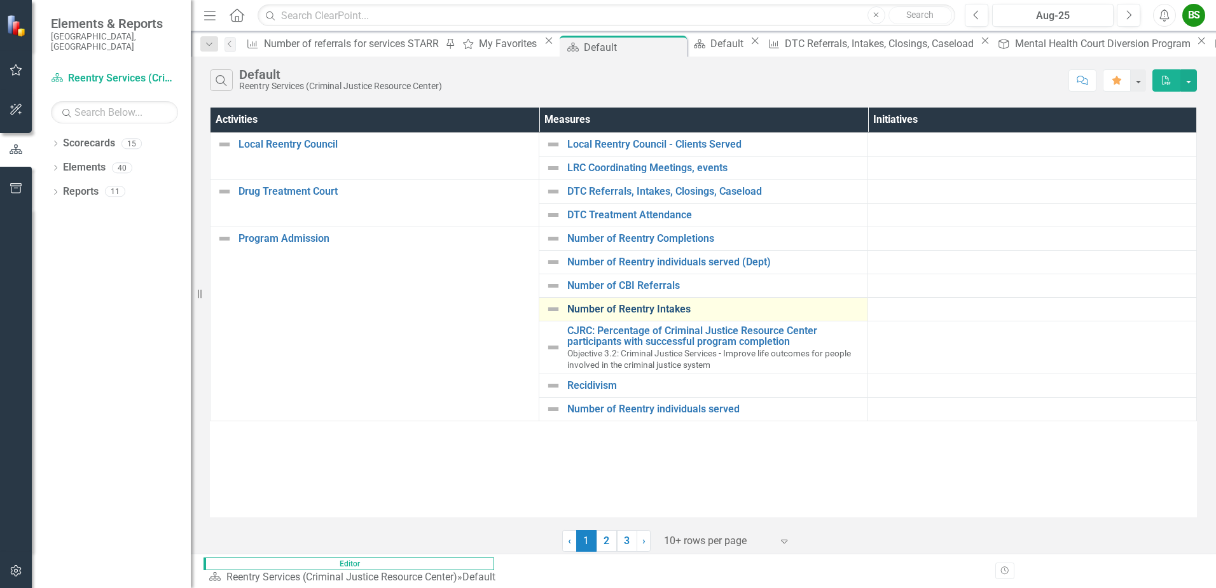
click at [646, 307] on link "Number of Reentry Intakes" at bounding box center [714, 308] width 294 height 11
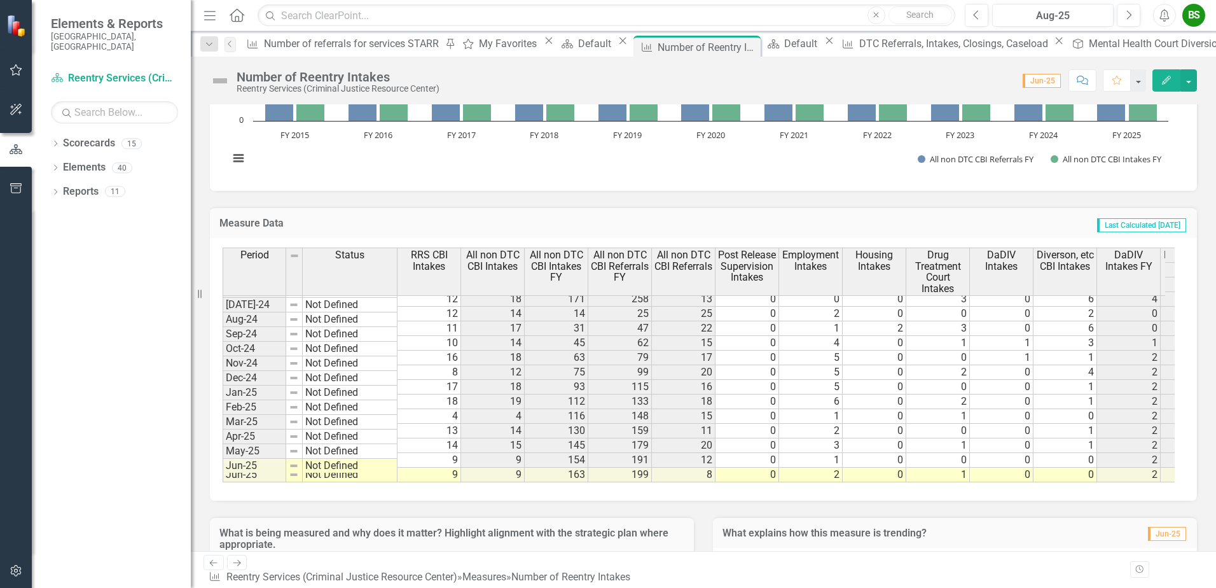
scroll to position [965, 0]
click at [963, 408] on tbody "Mar-23 Not Defined 10 13 107 158 22 0 0 0 0 1 2 4 19 83 1 0 3 12 Apr-23 Not Def…" at bounding box center [883, 277] width 1320 height 410
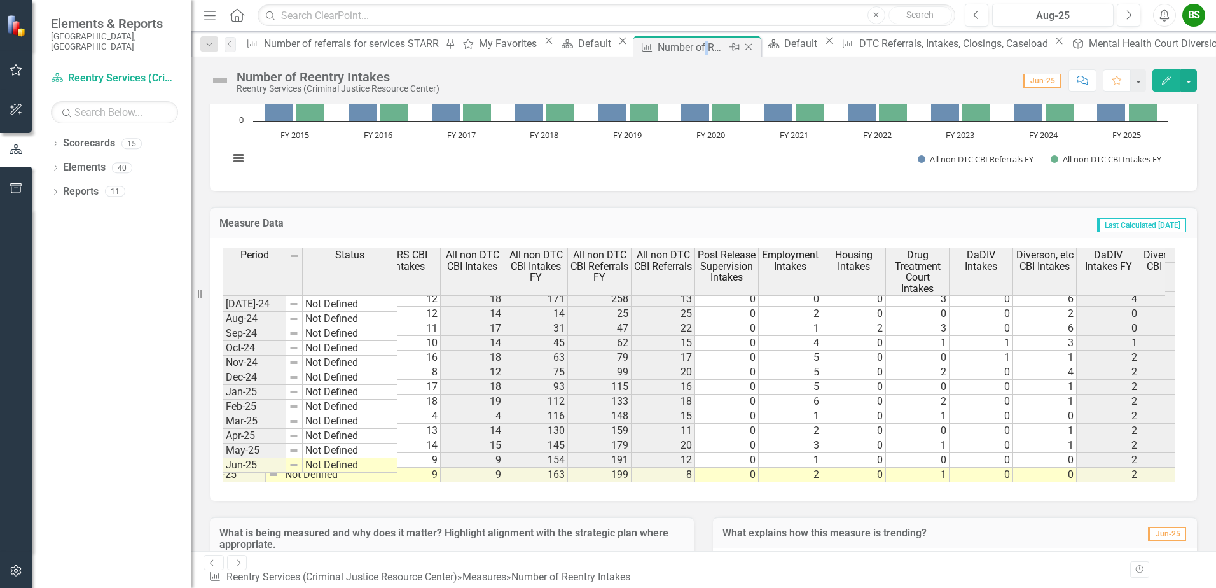
click at [658, 47] on div "Number of Reentry Intakes" at bounding box center [692, 47] width 68 height 16
click at [742, 44] on icon "Close" at bounding box center [748, 47] width 13 height 10
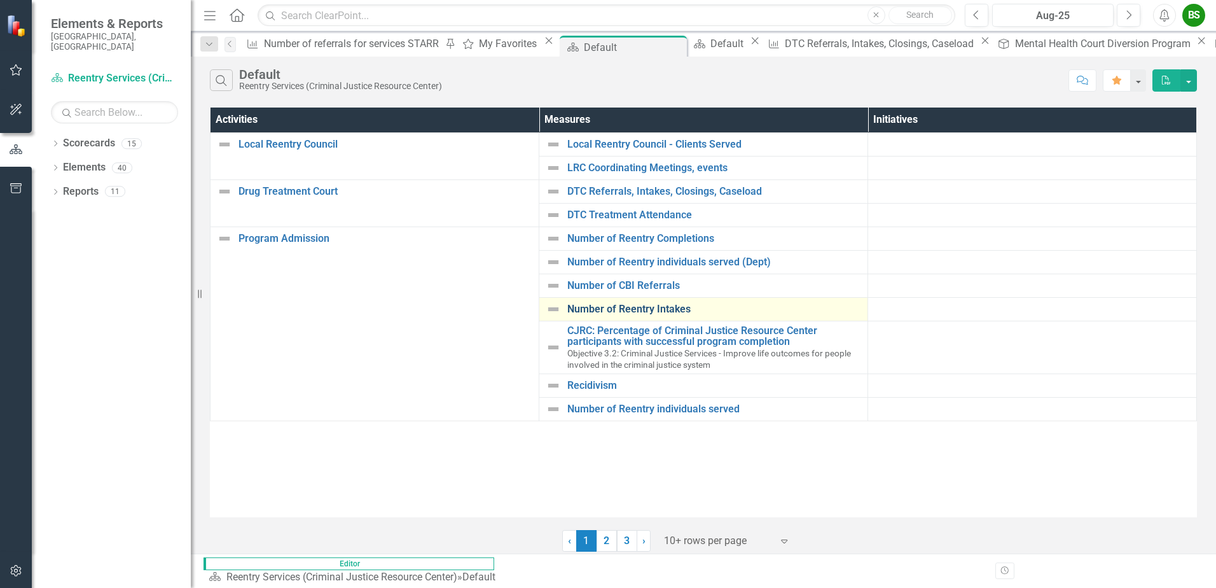
click at [650, 309] on link "Number of Reentry Intakes" at bounding box center [714, 308] width 294 height 11
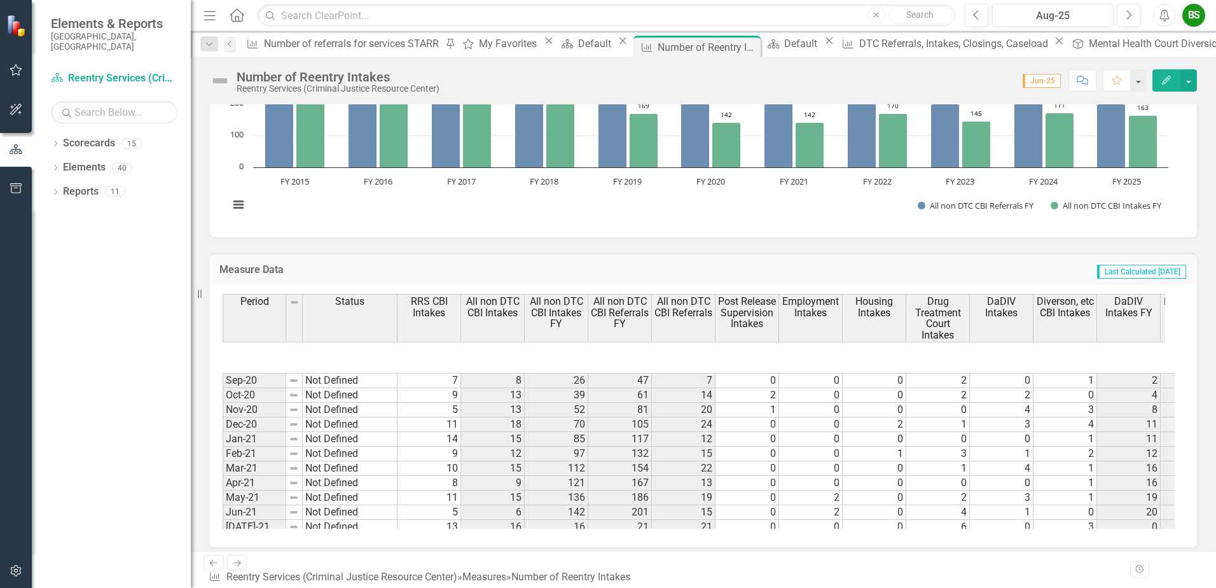
scroll to position [588, 0]
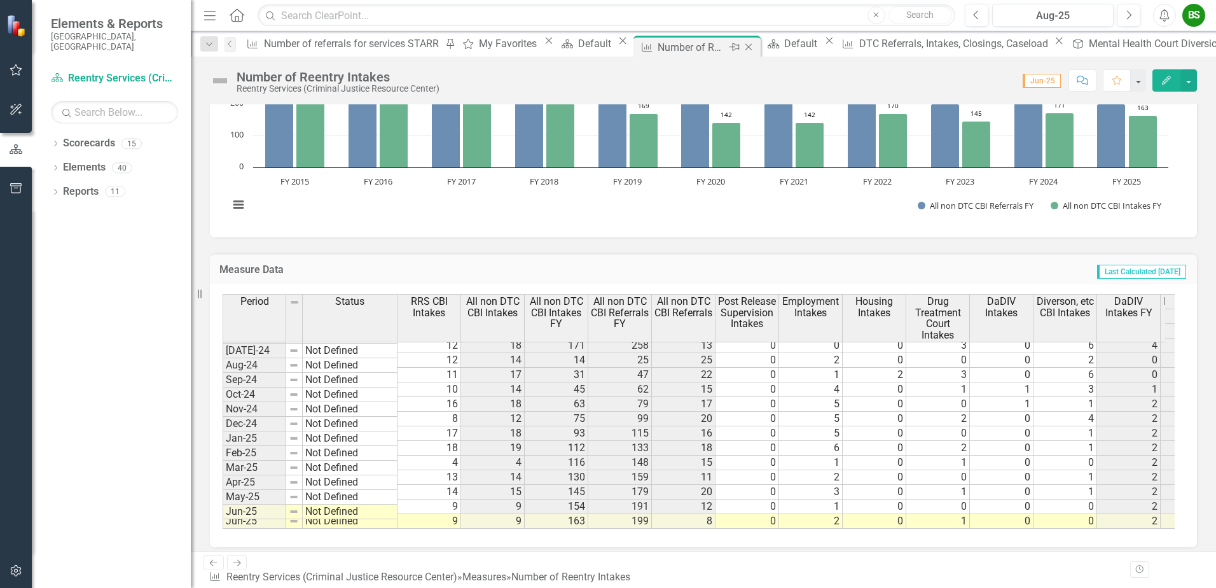
click at [742, 48] on icon "Close" at bounding box center [748, 47] width 13 height 10
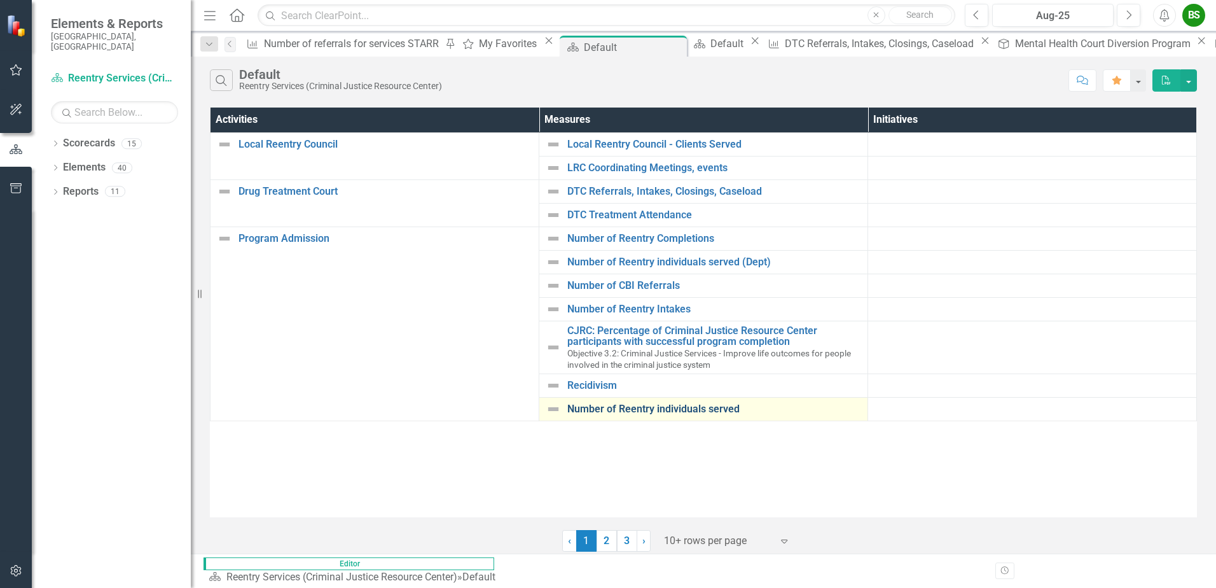
click at [697, 410] on link "Number of Reentry individuals served" at bounding box center [714, 408] width 294 height 11
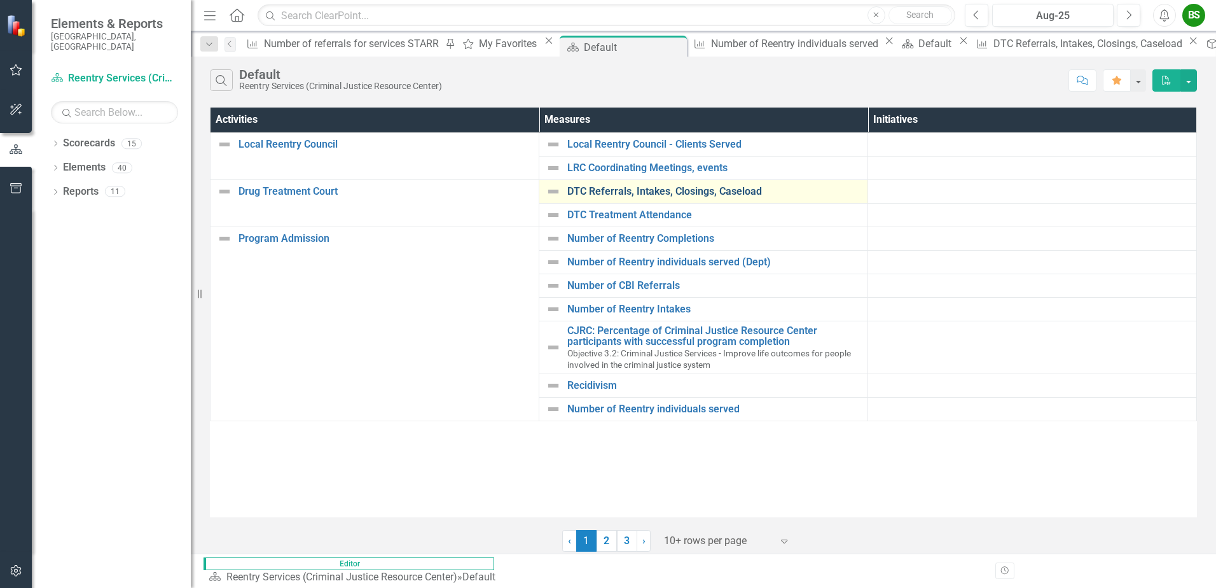
click at [674, 193] on link "DTC Referrals, Intakes, Closings, Caseload" at bounding box center [714, 191] width 294 height 11
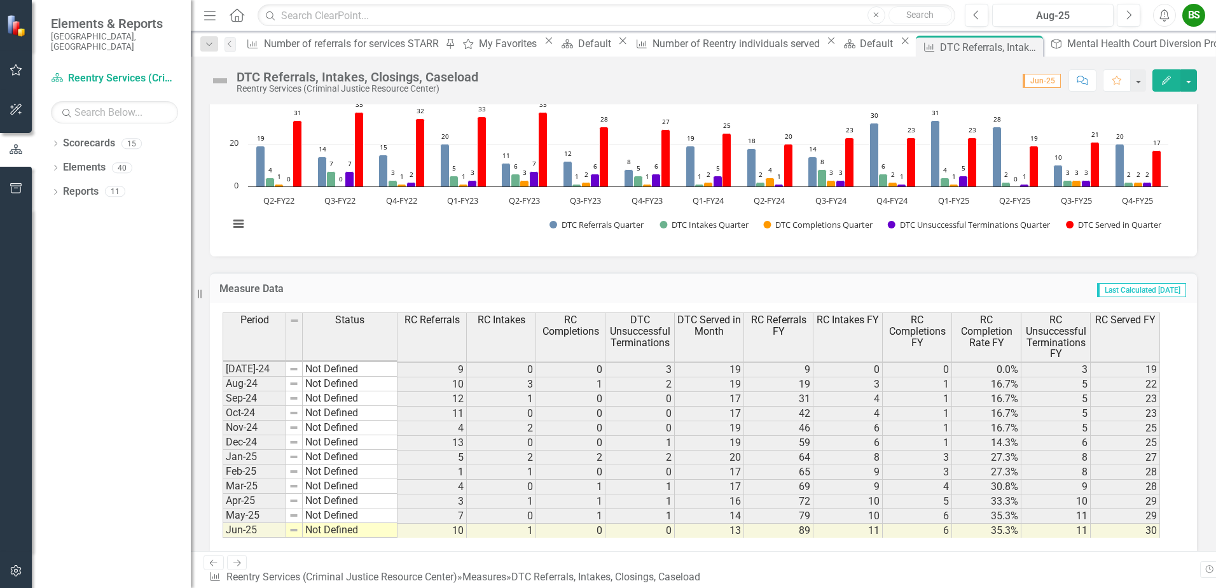
scroll to position [616, 0]
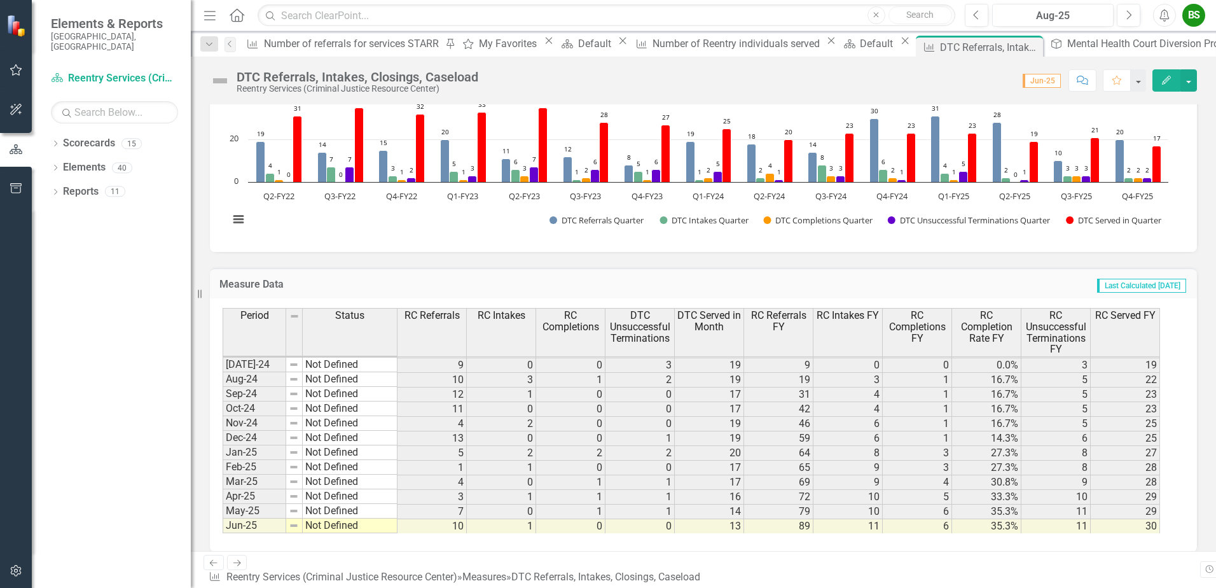
click at [1063, 20] on div "BS" at bounding box center [1194, 15] width 23 height 23
click at [1063, 162] on link "Logout Log Out" at bounding box center [1154, 161] width 101 height 24
